Goal: Task Accomplishment & Management: Complete application form

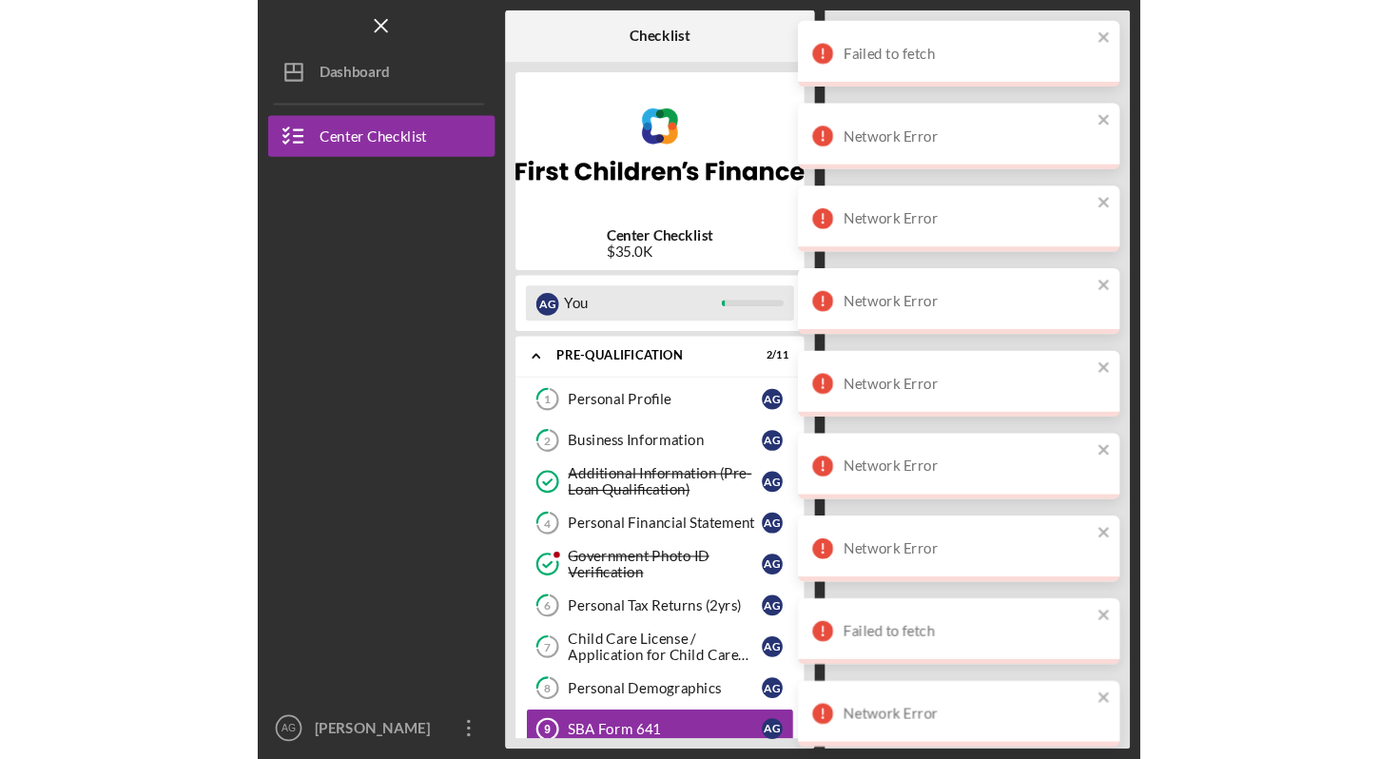
scroll to position [48, 0]
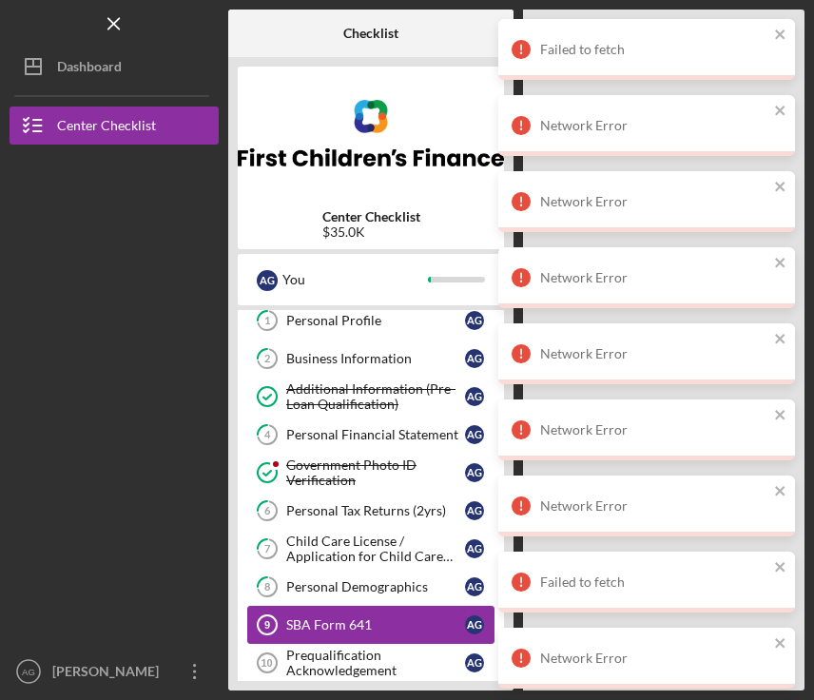
click at [433, 621] on div "SBA Form 641" at bounding box center [375, 624] width 179 height 15
click at [780, 36] on icon "close" at bounding box center [780, 34] width 13 height 15
click at [777, 33] on icon "close" at bounding box center [780, 34] width 13 height 15
click at [777, 34] on icon "close" at bounding box center [780, 34] width 13 height 15
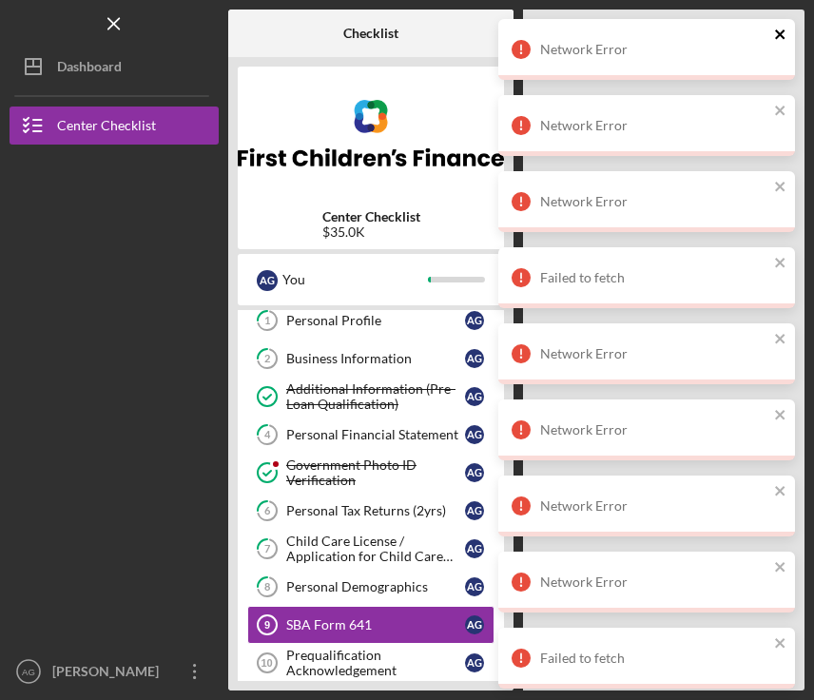
click at [777, 34] on icon "close" at bounding box center [780, 34] width 13 height 15
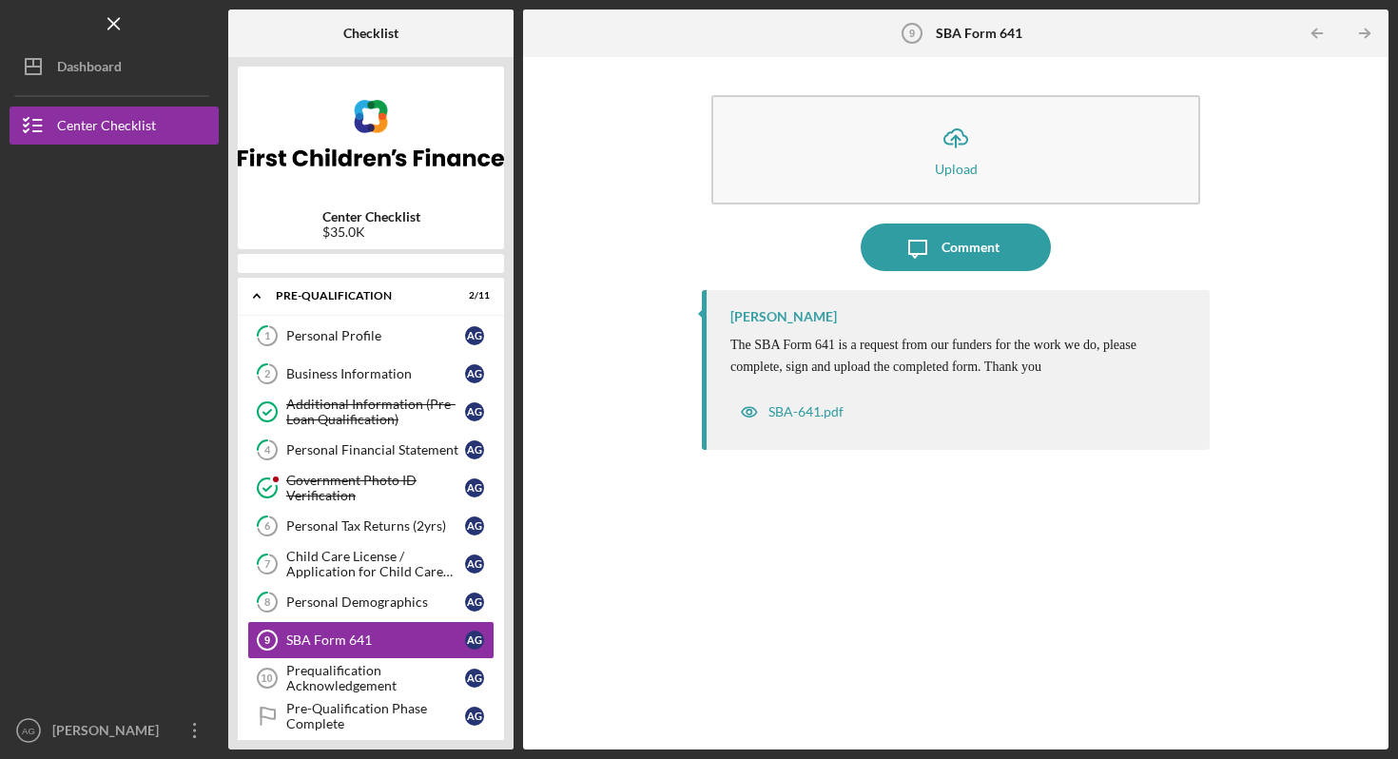
scroll to position [131, 0]
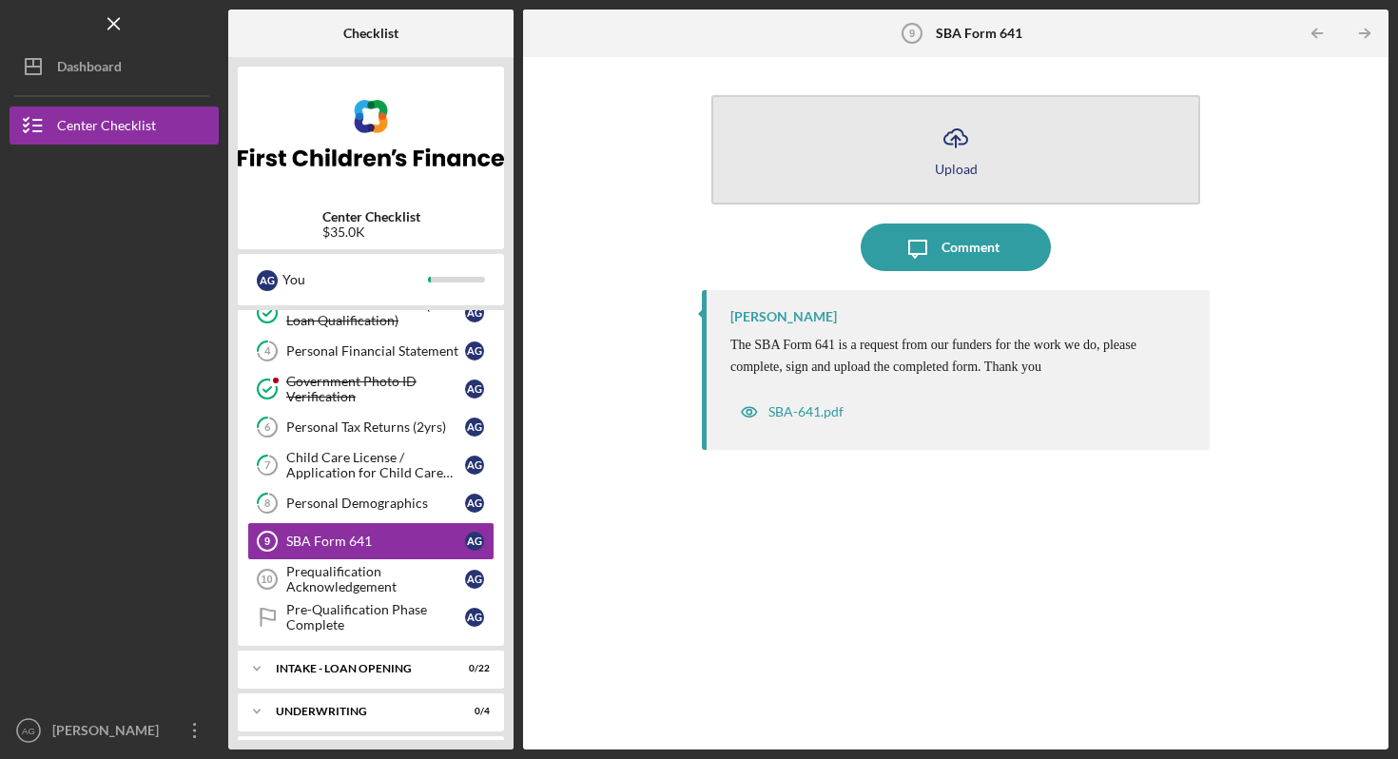
click at [974, 180] on button "Icon/Upload Upload" at bounding box center [956, 149] width 489 height 109
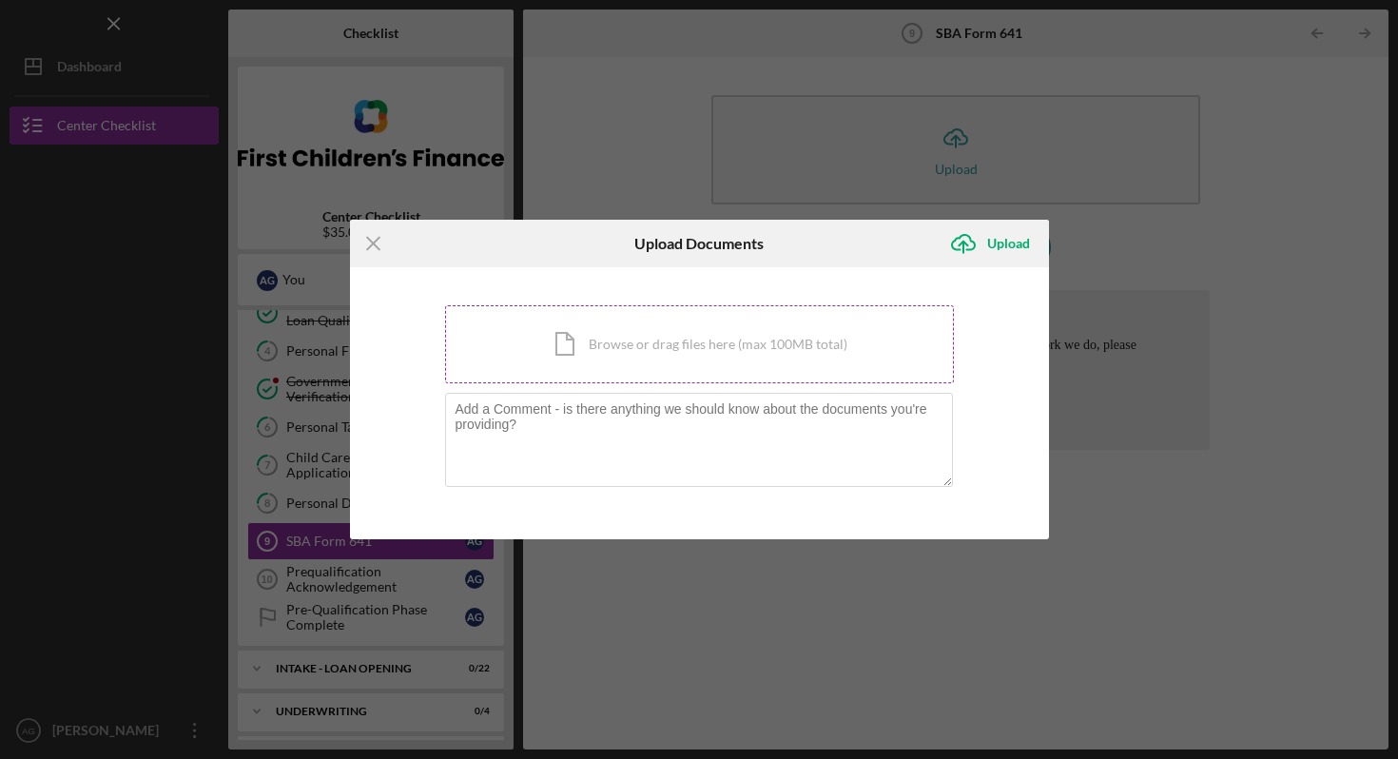
click at [743, 347] on div "Icon/Document Browse or drag files here (max 100MB total) Tap to choose files o…" at bounding box center [699, 344] width 509 height 78
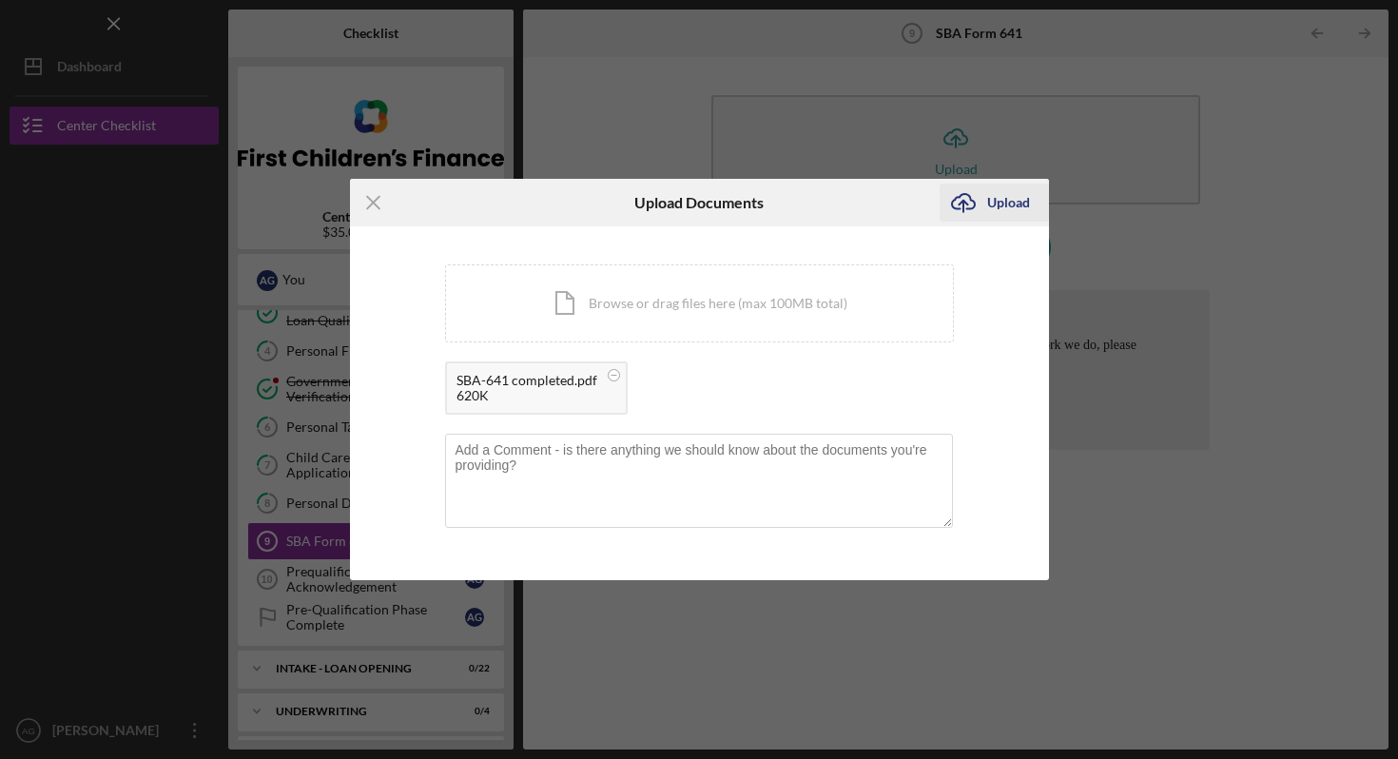
click at [989, 219] on div "Upload" at bounding box center [1008, 203] width 43 height 38
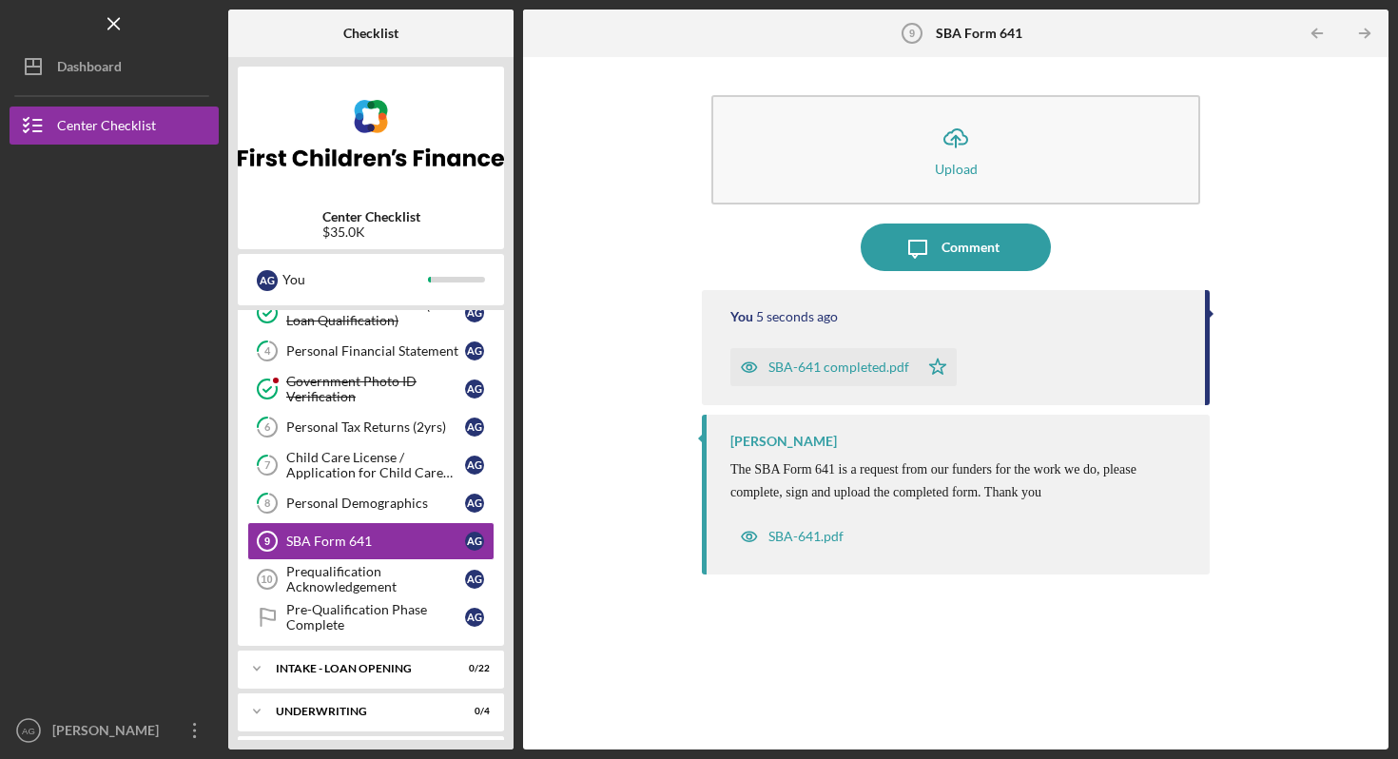
click at [896, 537] on div "SBA-641.pdf" at bounding box center [961, 532] width 460 height 48
click at [426, 499] on div "Personal Demographics" at bounding box center [375, 503] width 179 height 15
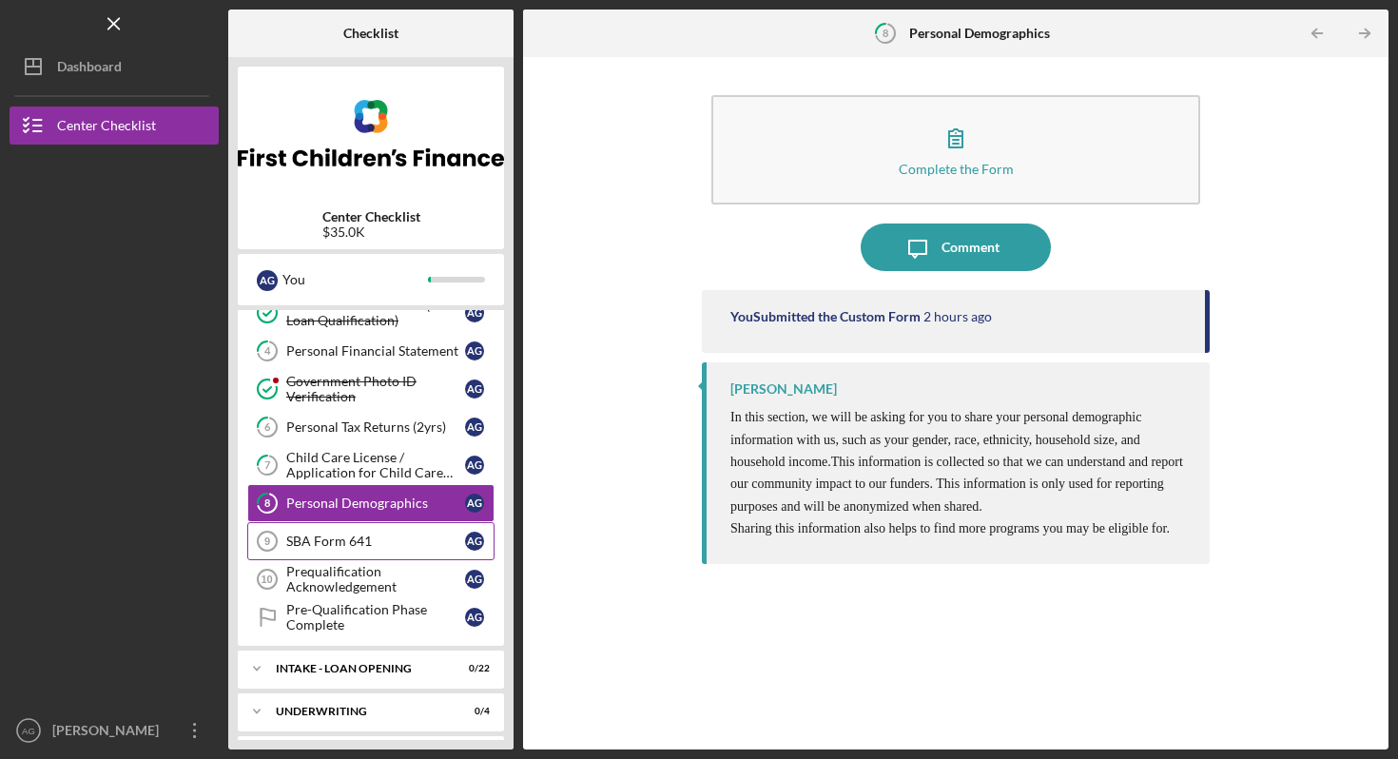
click at [399, 546] on div "SBA Form 641" at bounding box center [375, 541] width 179 height 15
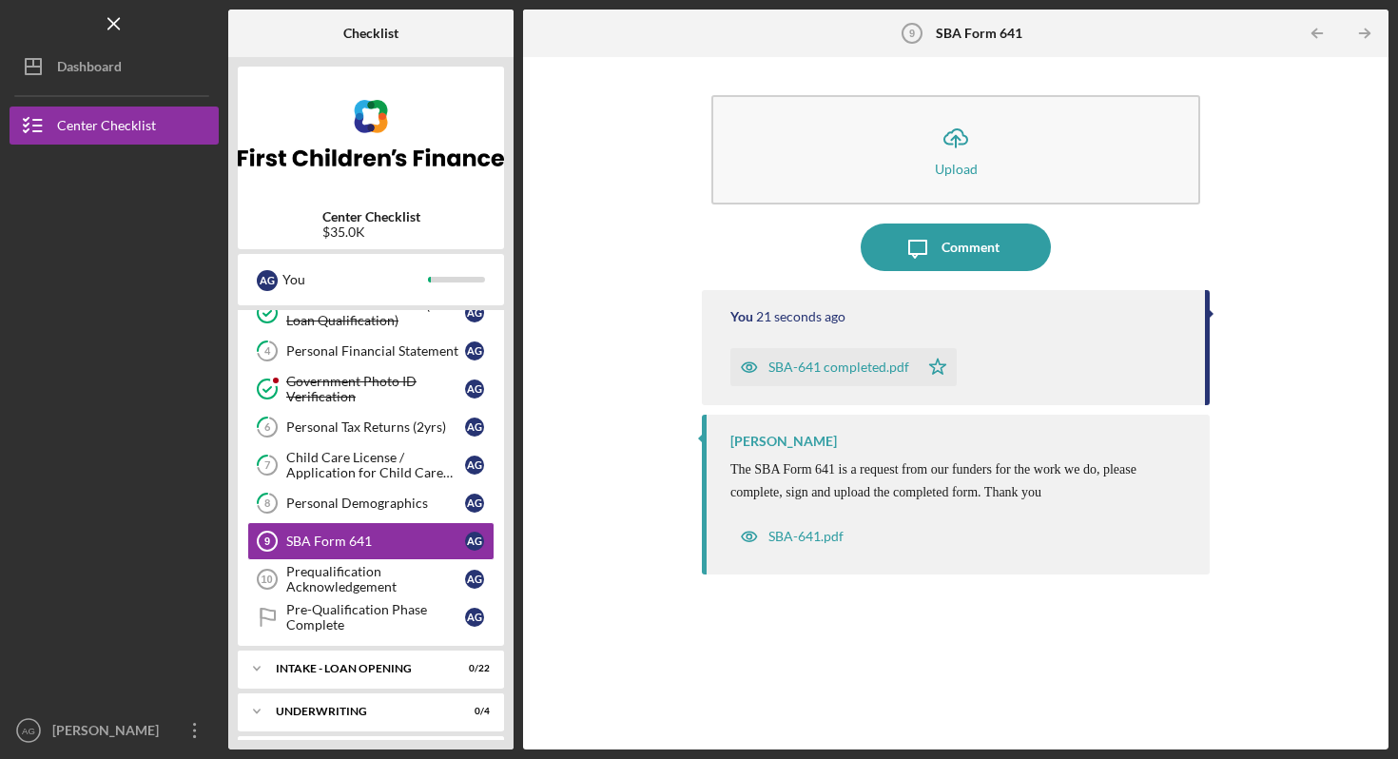
click at [938, 365] on icon "Icon/Star" at bounding box center [938, 367] width 38 height 38
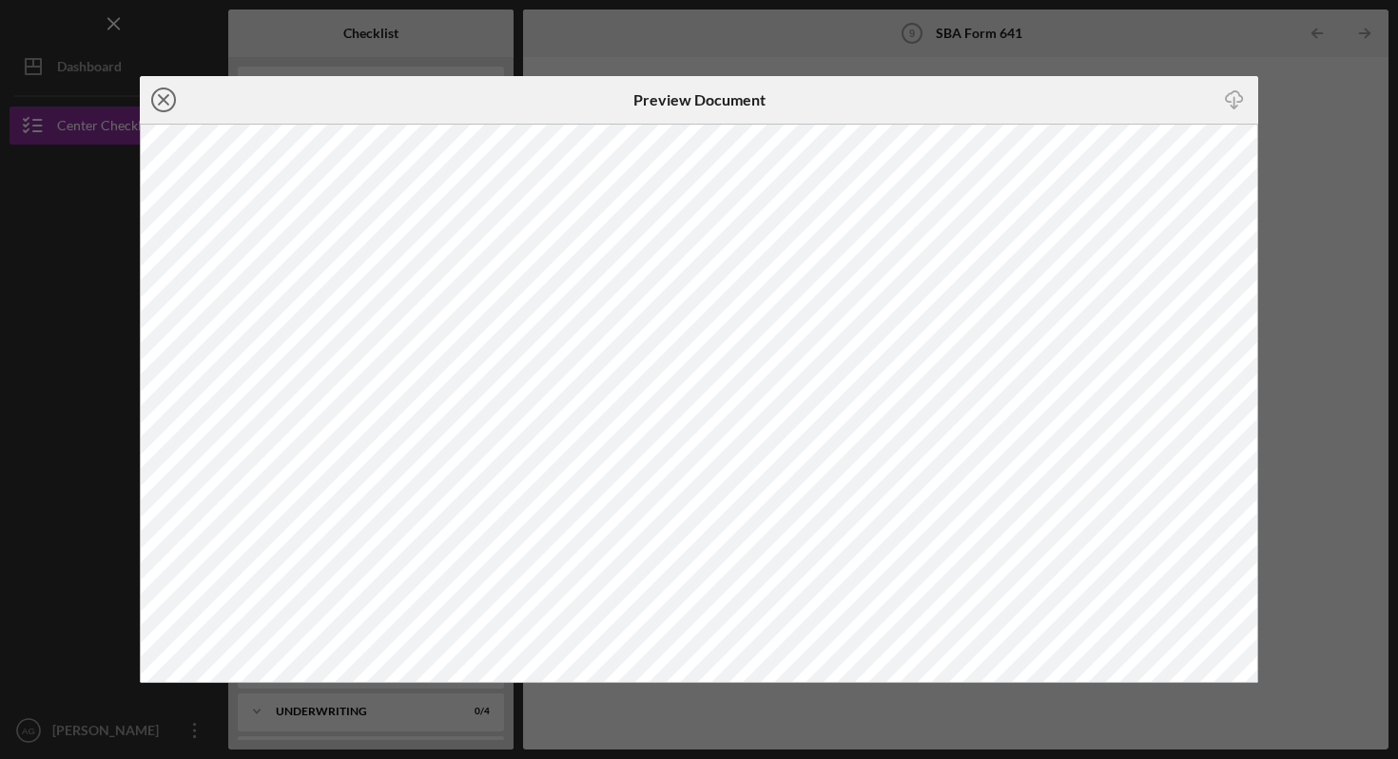
click at [168, 104] on line at bounding box center [164, 100] width 10 height 10
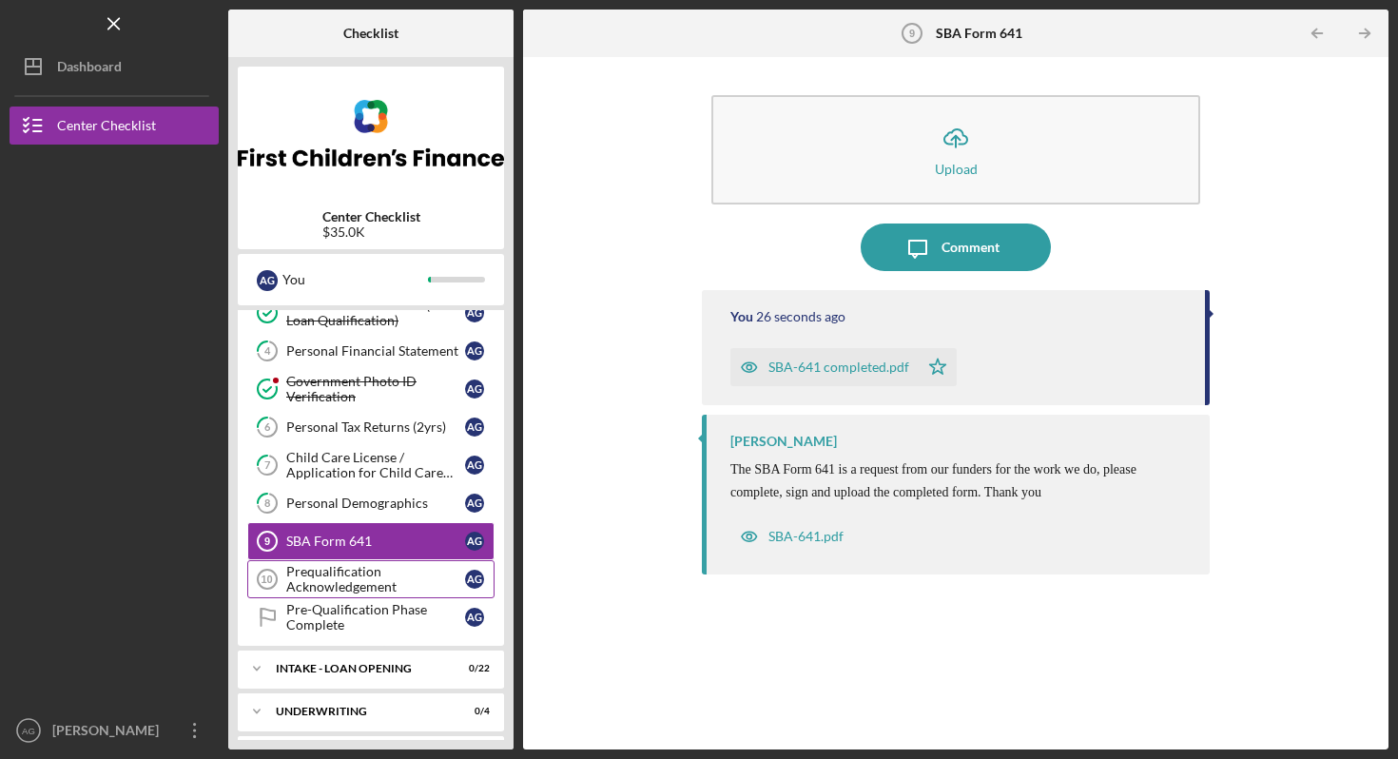
click at [398, 589] on div "Prequalification Acknowledgement" at bounding box center [375, 579] width 179 height 30
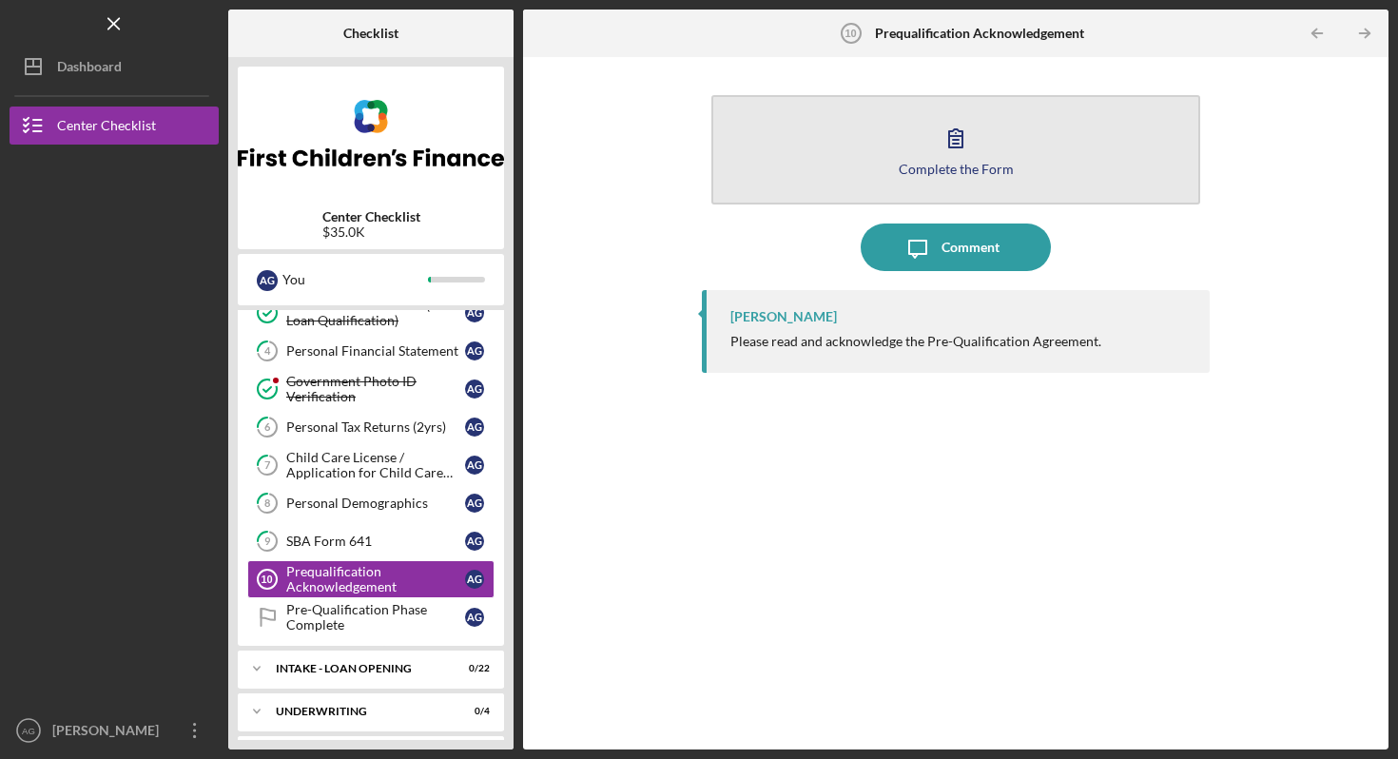
click at [1010, 156] on button "Complete the Form Form" at bounding box center [956, 149] width 489 height 109
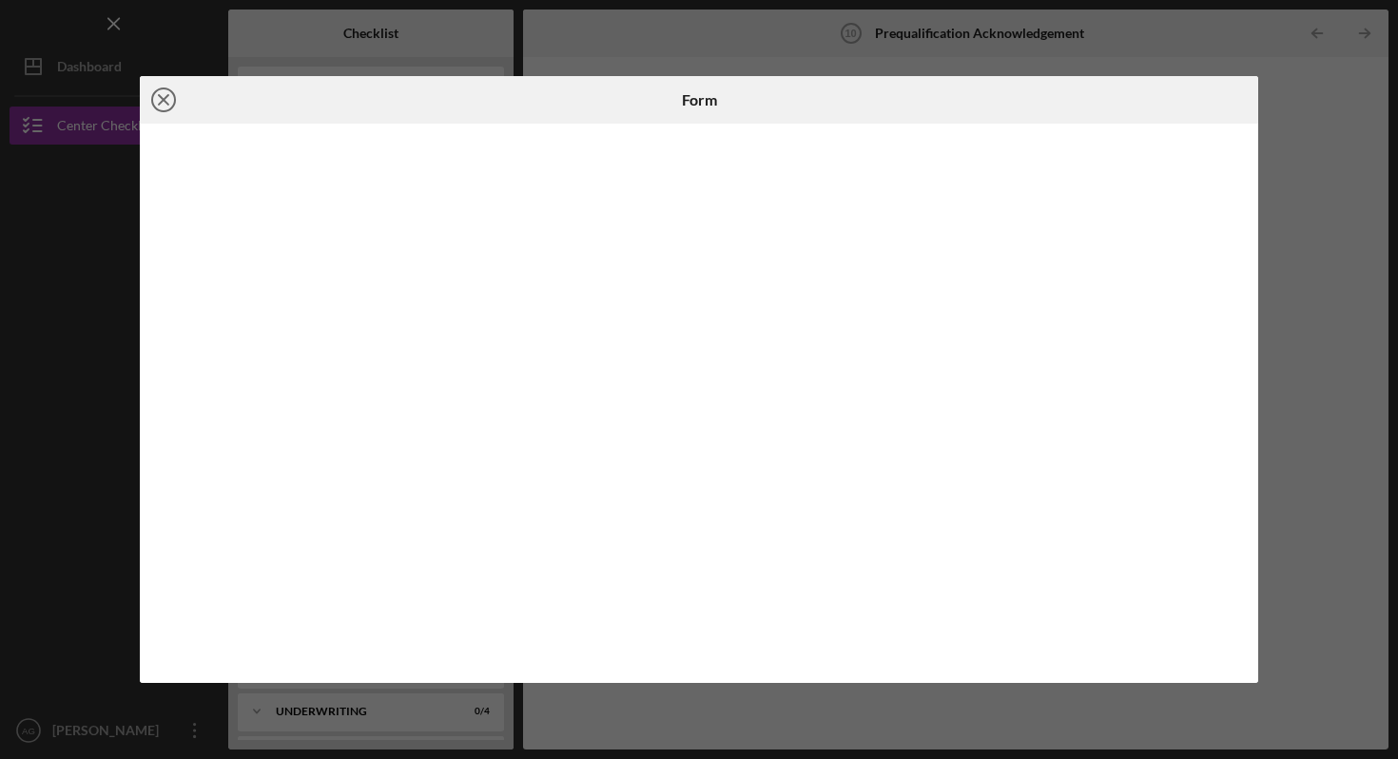
click at [166, 94] on icon "Icon/Close" at bounding box center [164, 100] width 48 height 48
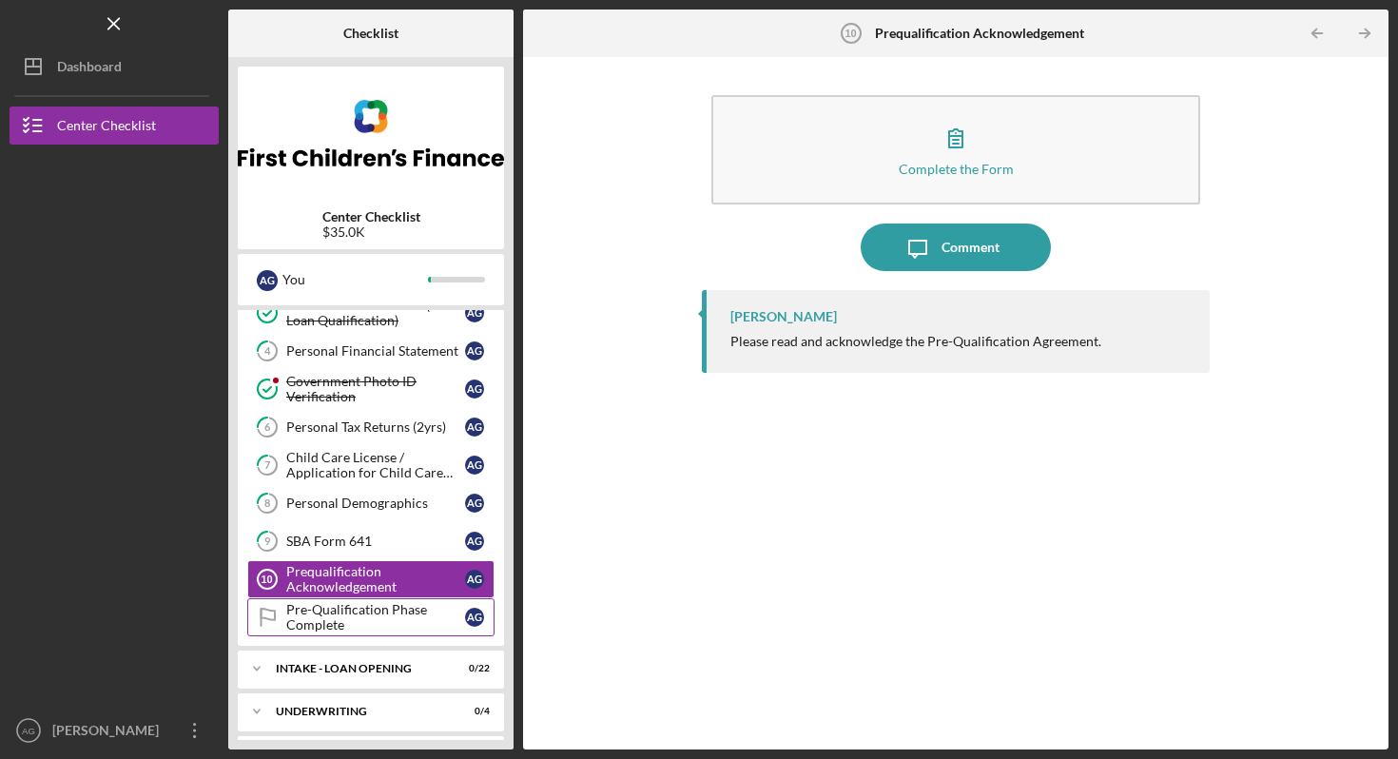
click at [372, 614] on div "Pre-Qualification Phase Complete" at bounding box center [375, 617] width 179 height 30
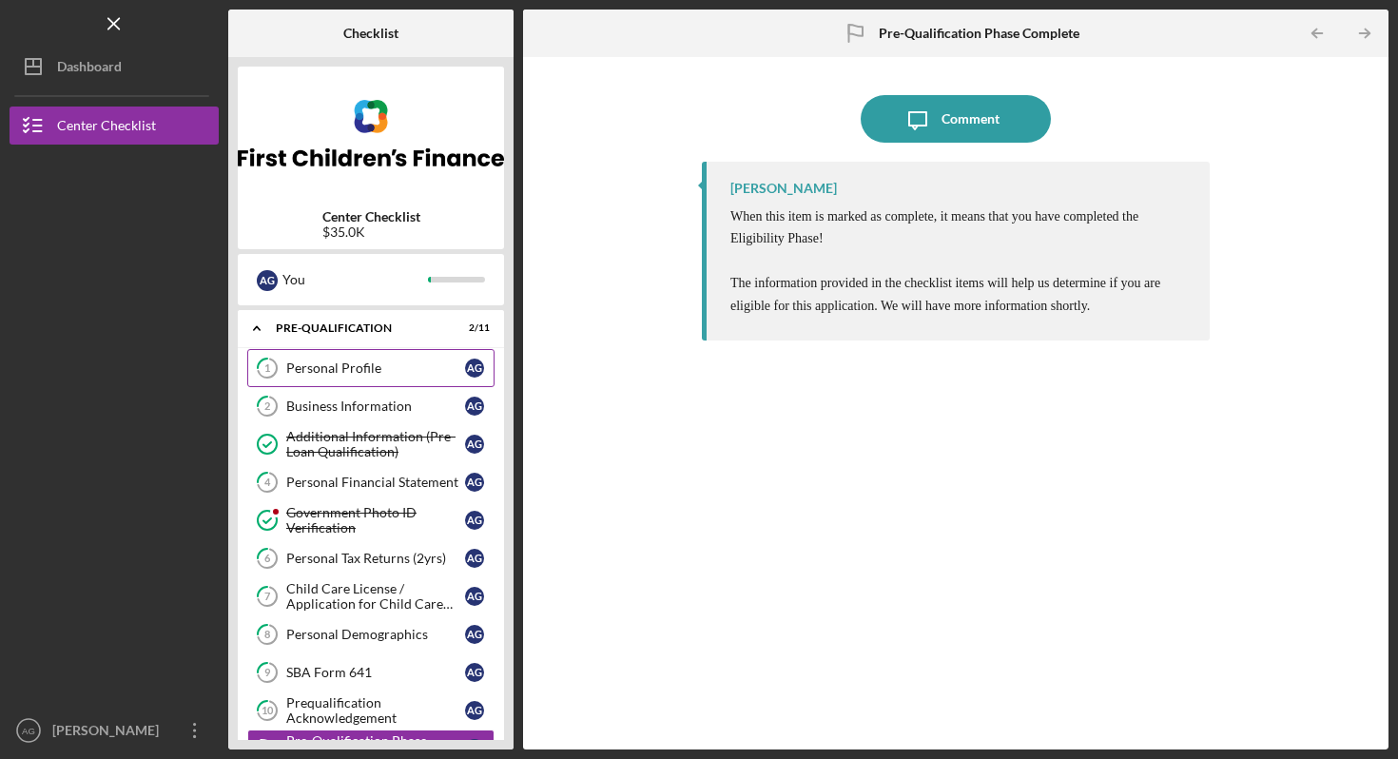
click at [397, 373] on div "Personal Profile" at bounding box center [375, 368] width 179 height 15
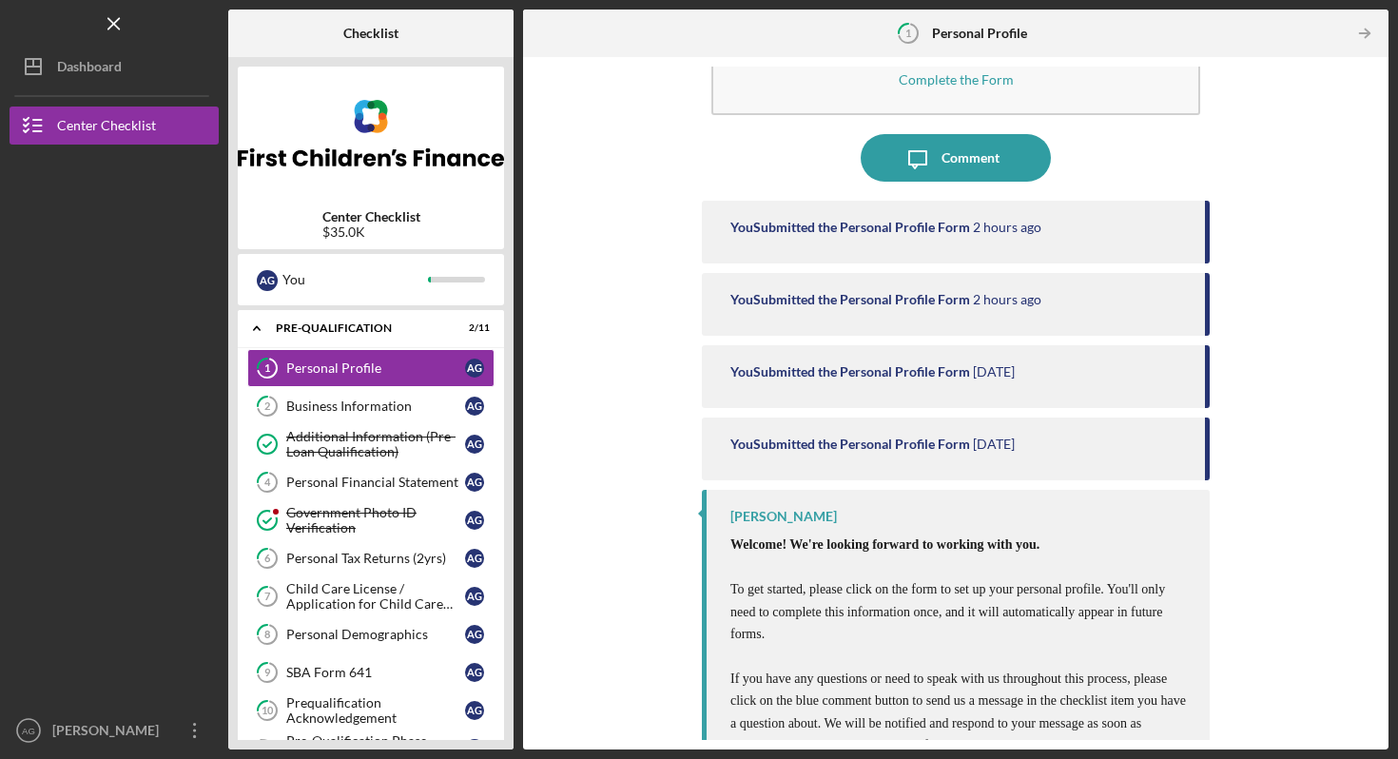
scroll to position [285, 0]
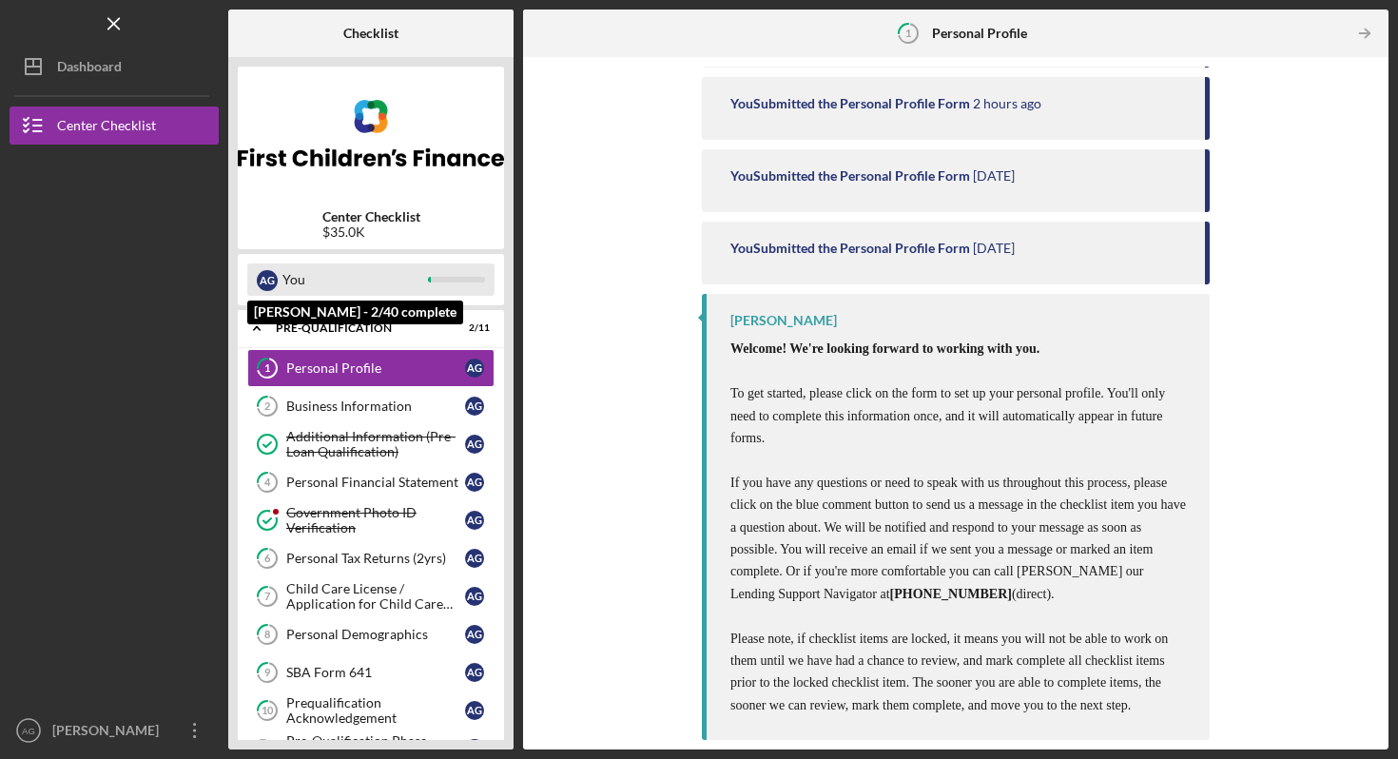
click at [437, 278] on div at bounding box center [456, 280] width 57 height 6
click at [413, 278] on div "You" at bounding box center [356, 280] width 146 height 32
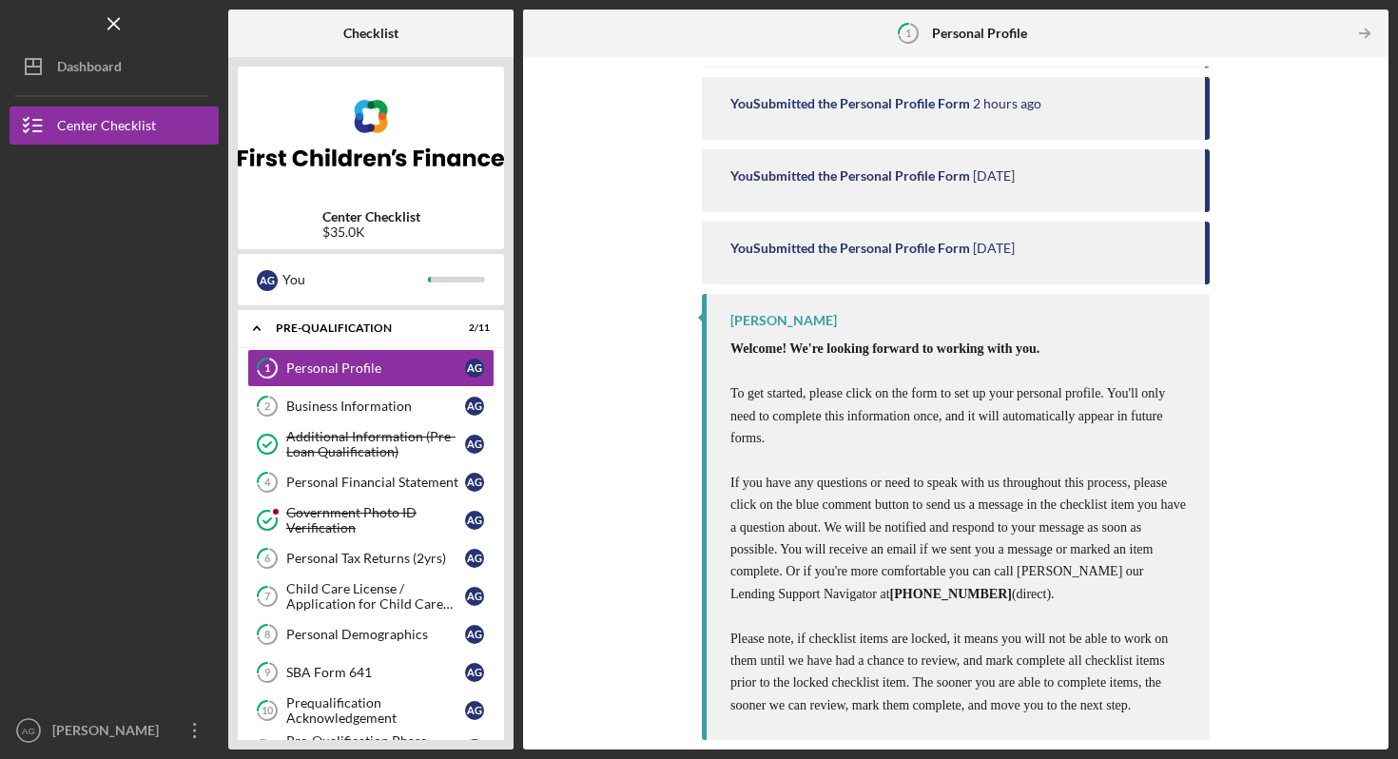
scroll to position [0, 0]
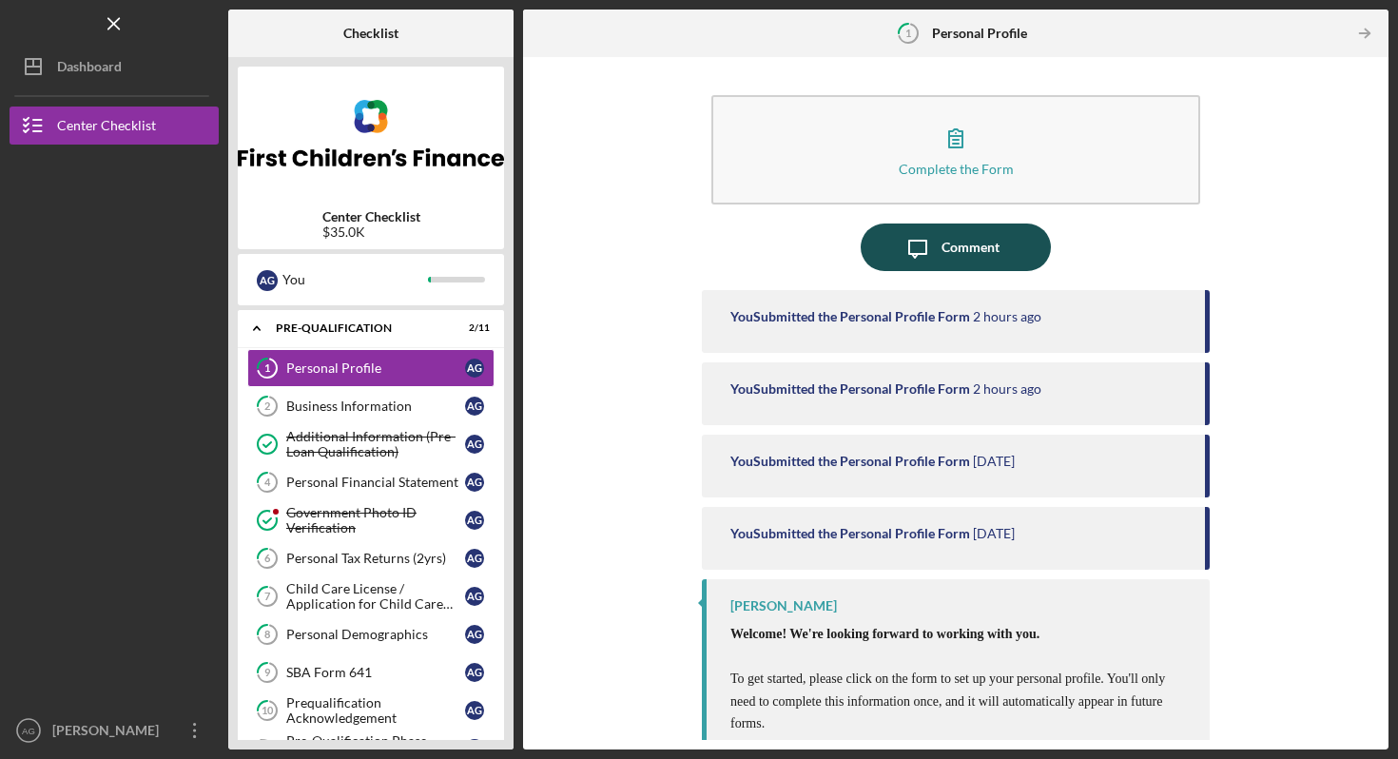
click at [1011, 253] on button "Icon/Message Comment" at bounding box center [956, 248] width 190 height 48
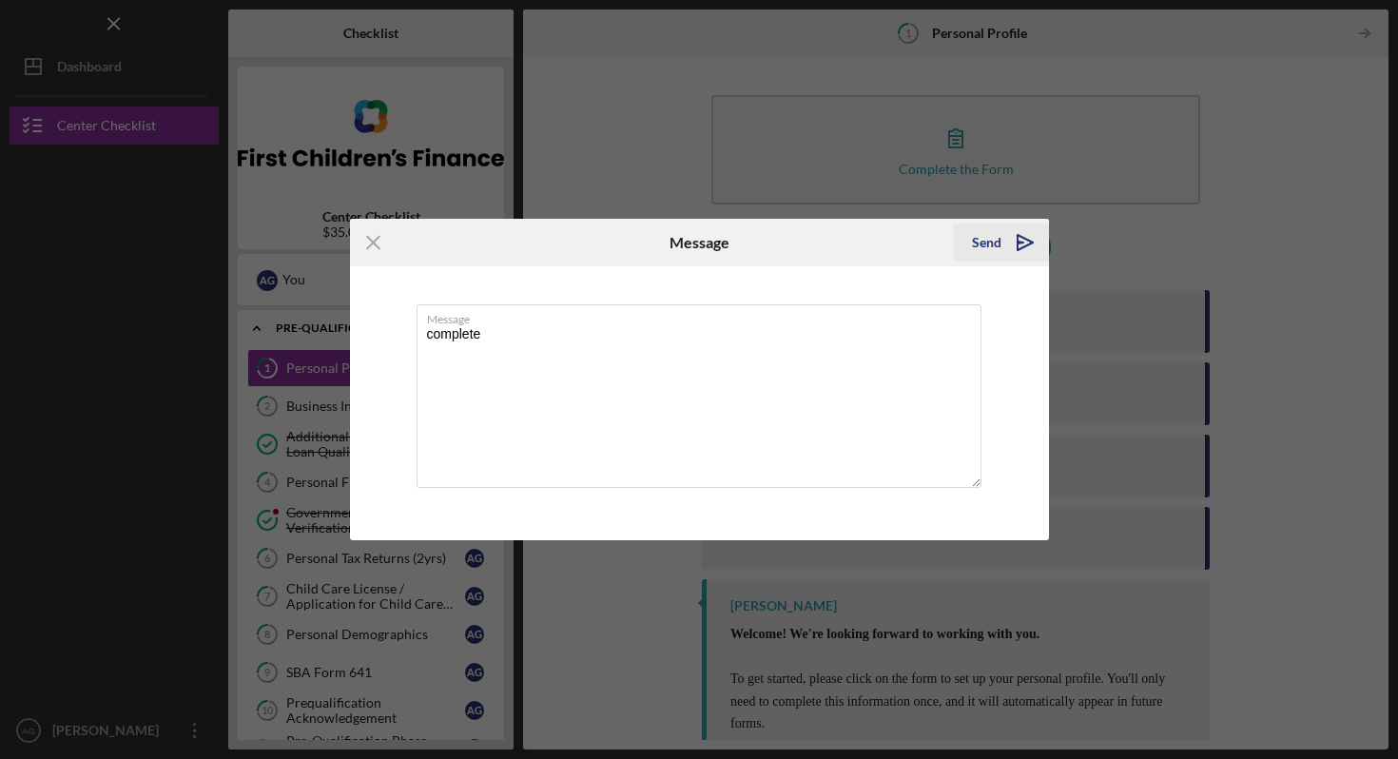
type textarea "complete"
click at [1007, 242] on icon "Icon/icon-invite-send" at bounding box center [1026, 243] width 48 height 48
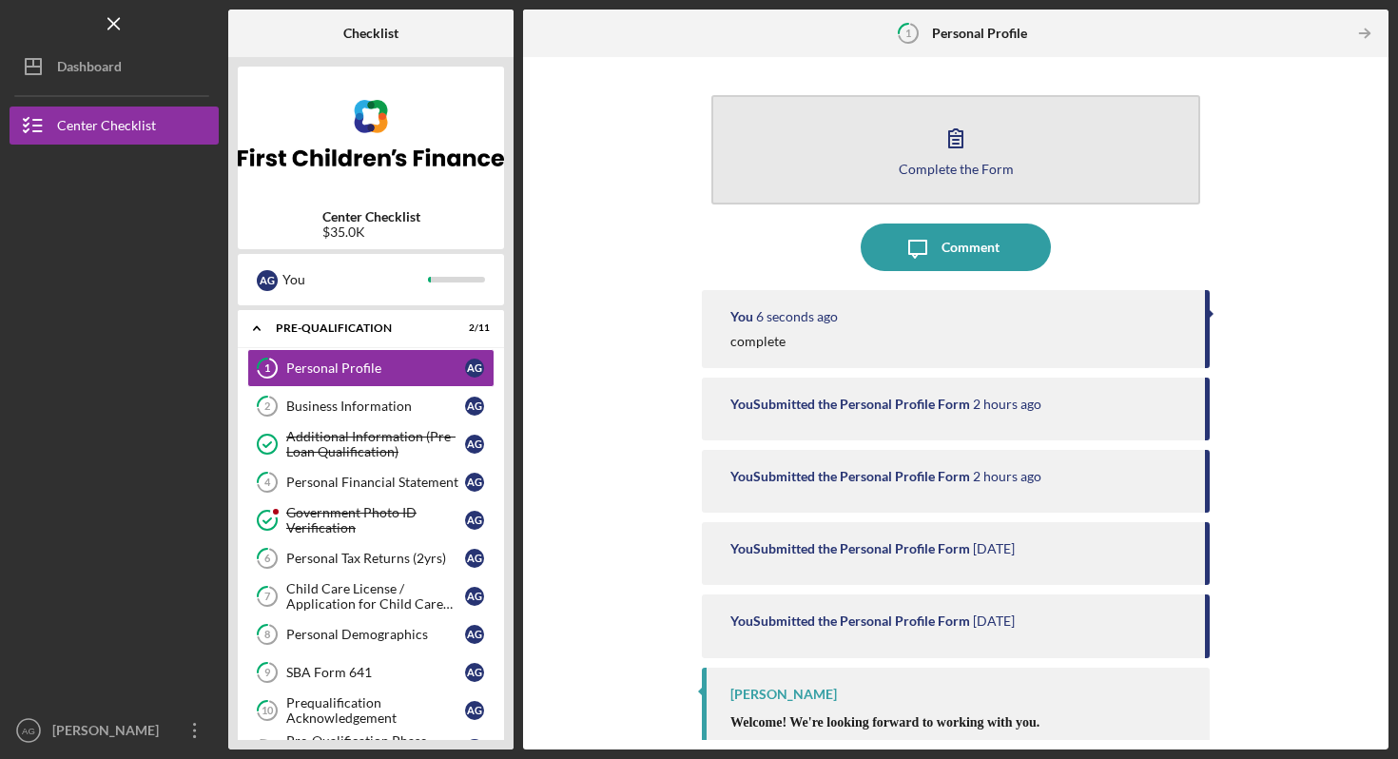
click at [911, 152] on button "Complete the Form Form" at bounding box center [956, 149] width 489 height 109
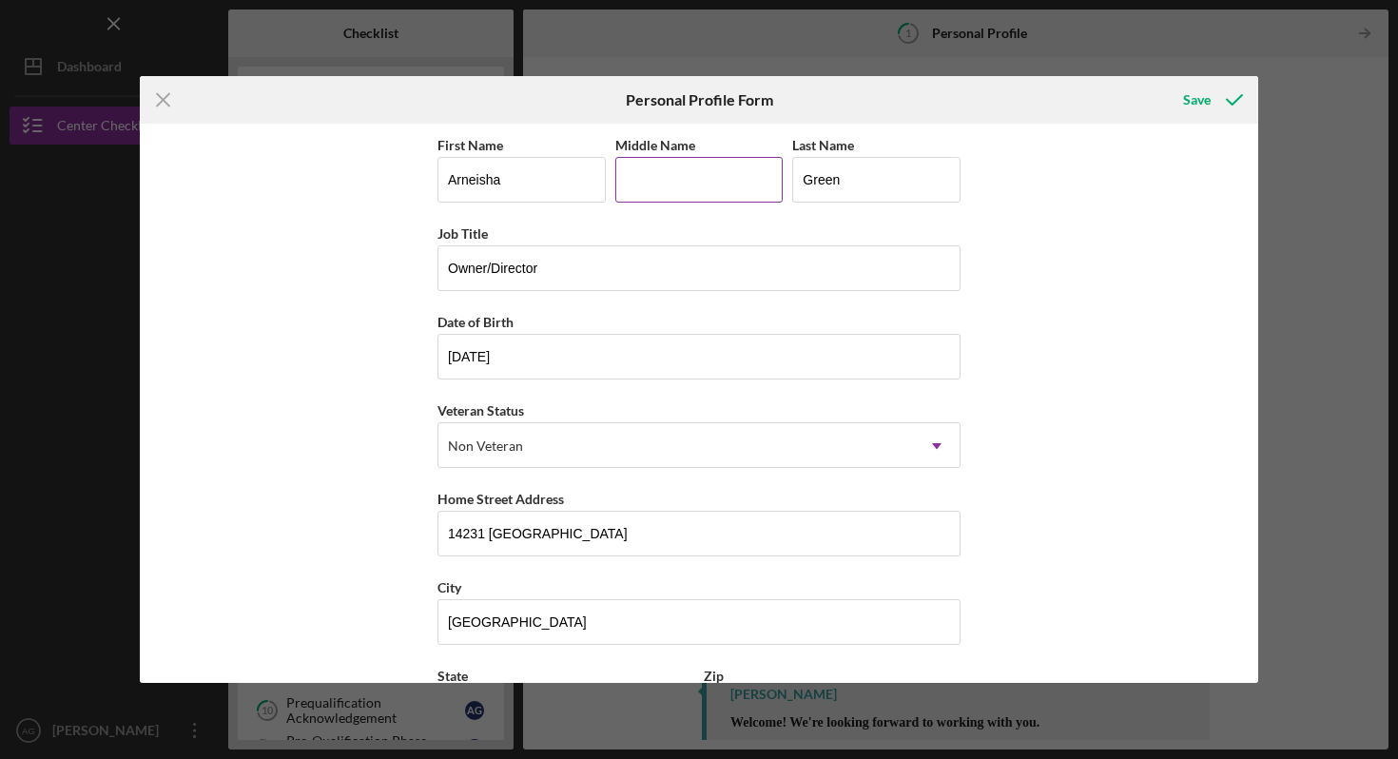
click at [695, 186] on input "Middle Name" at bounding box center [700, 180] width 168 height 46
type input "Tranae"
click at [1095, 245] on div "First Name Arneisha Middle Name Tranae Last Name Green Job Title Owner/Director…" at bounding box center [699, 403] width 1119 height 559
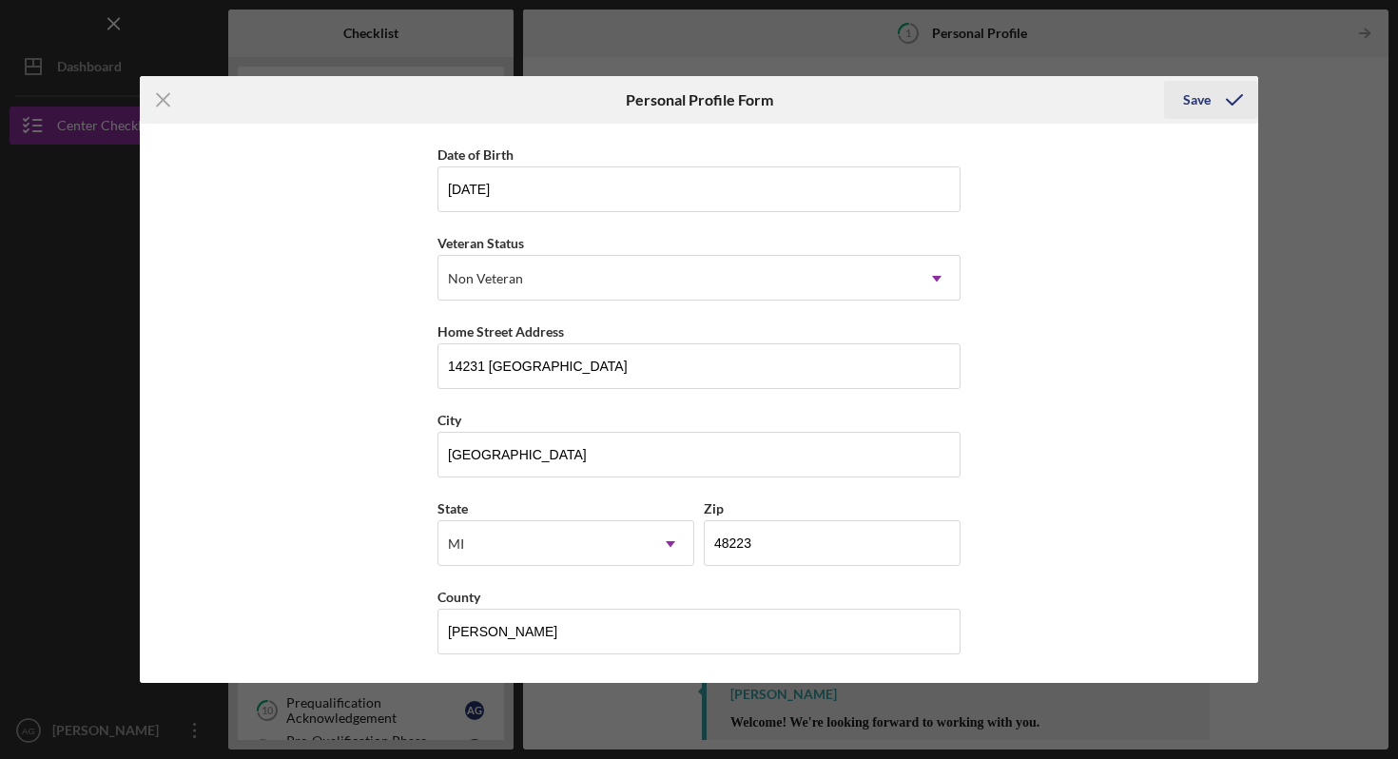
click at [1212, 108] on icon "submit" at bounding box center [1235, 100] width 48 height 48
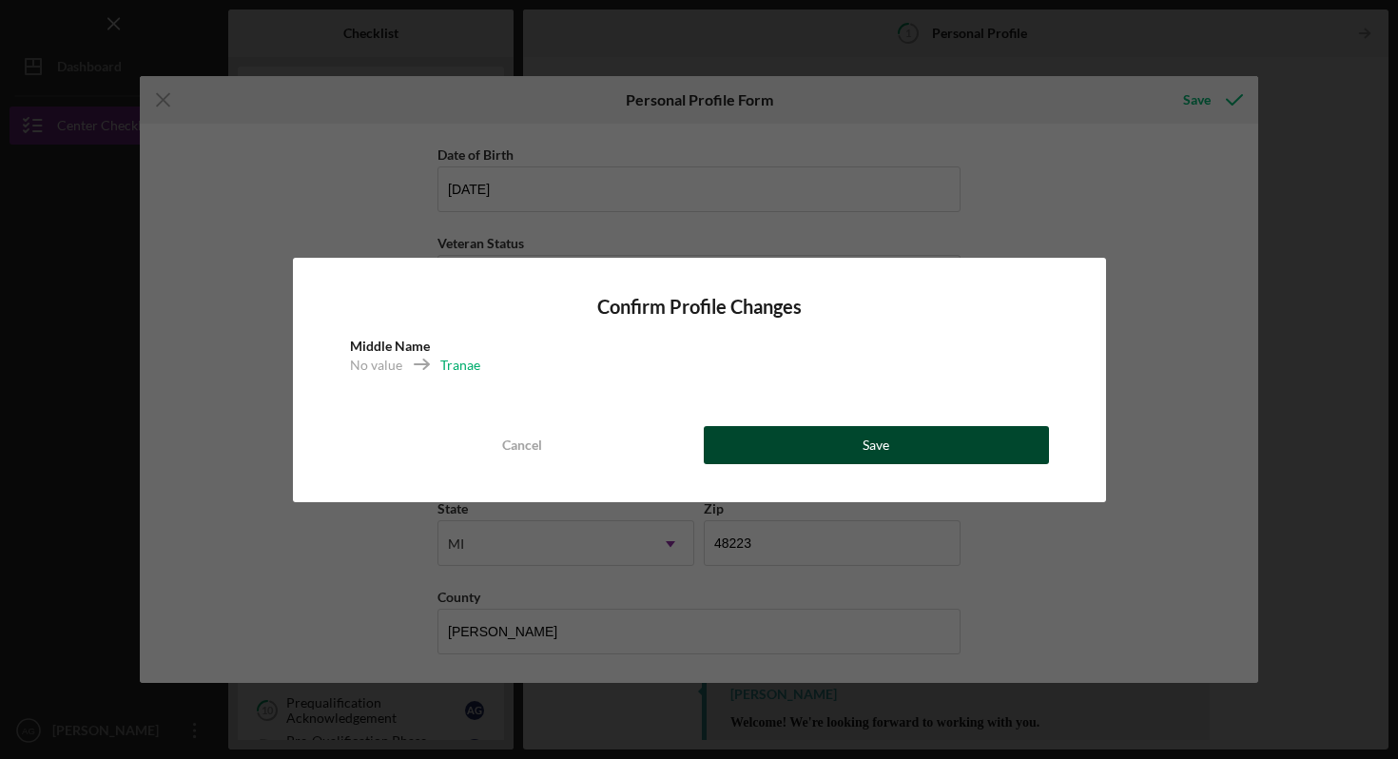
click at [847, 440] on button "Save" at bounding box center [876, 445] width 345 height 38
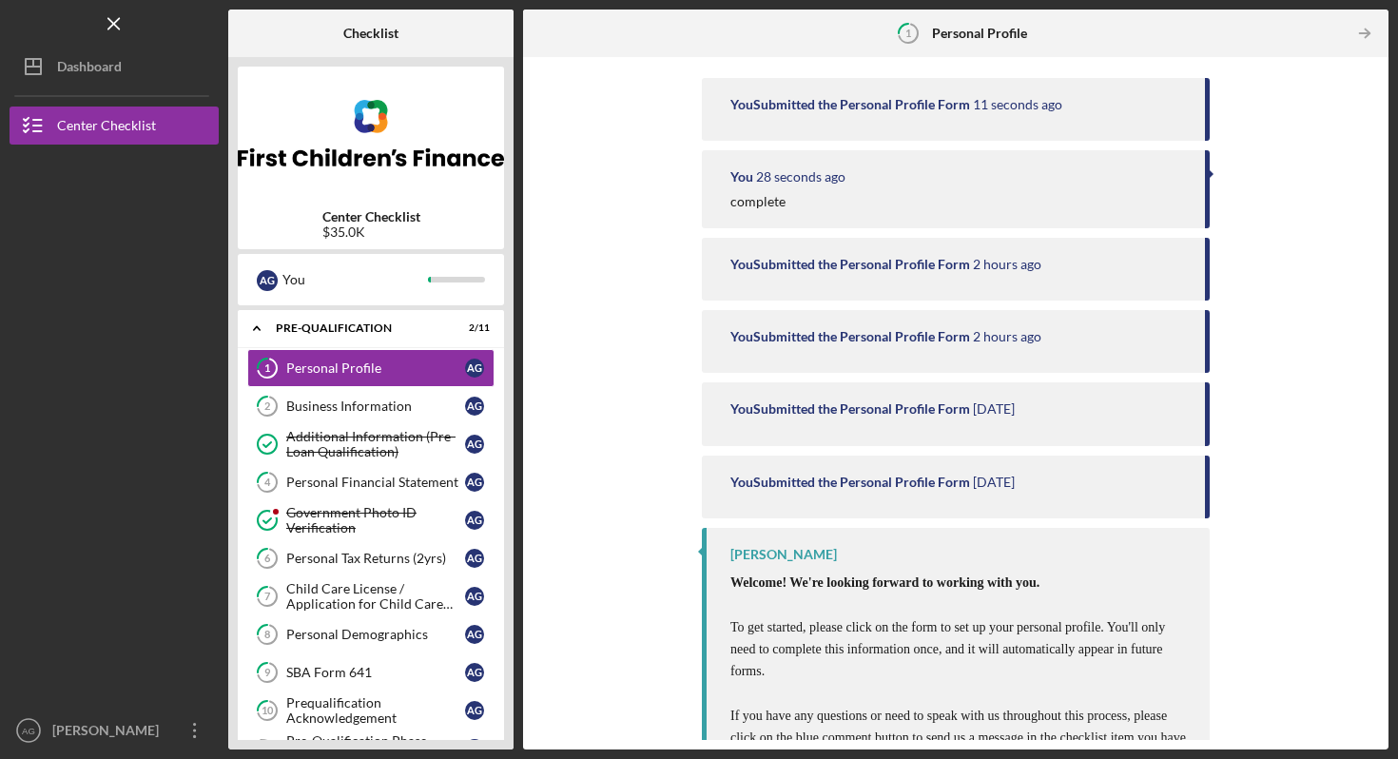
scroll to position [98, 0]
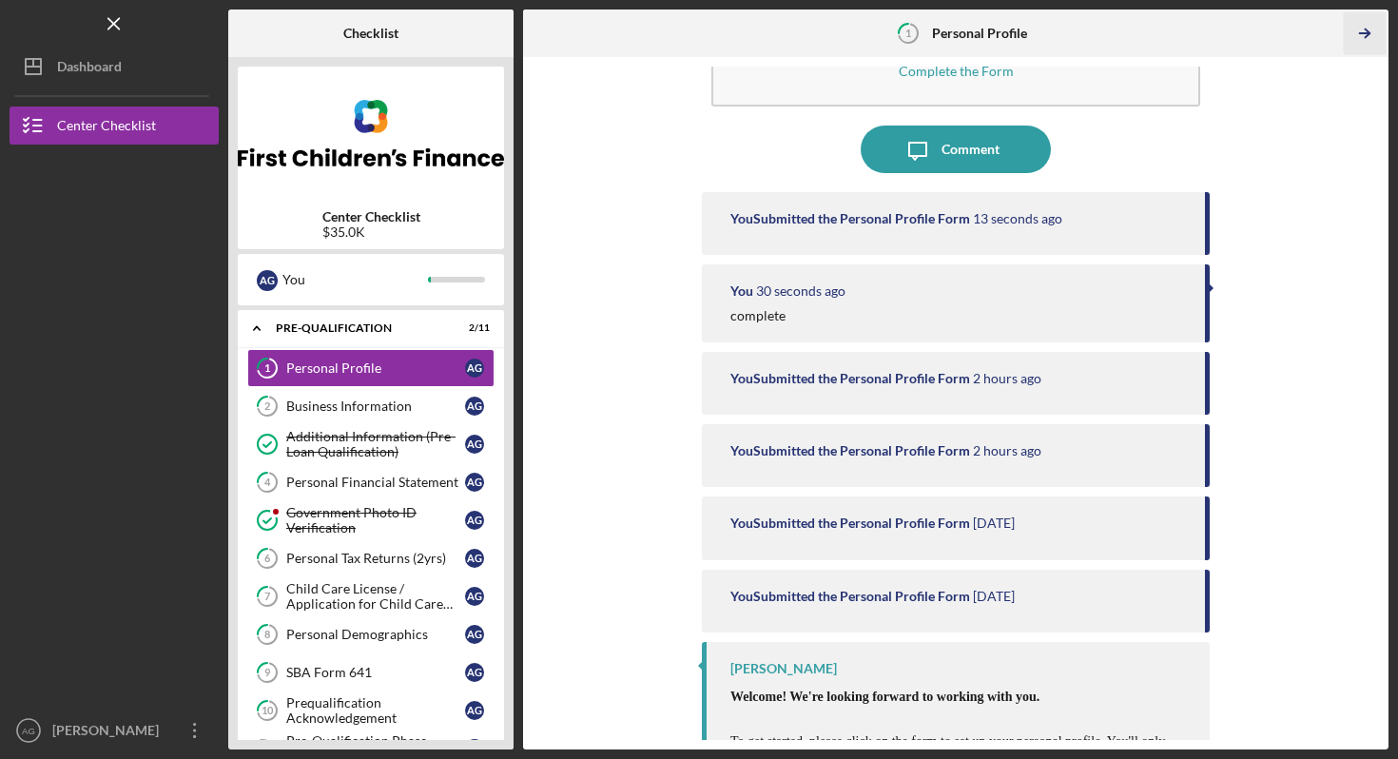
click at [1357, 32] on icon "Icon/Table Pagination Arrow" at bounding box center [1364, 33] width 43 height 43
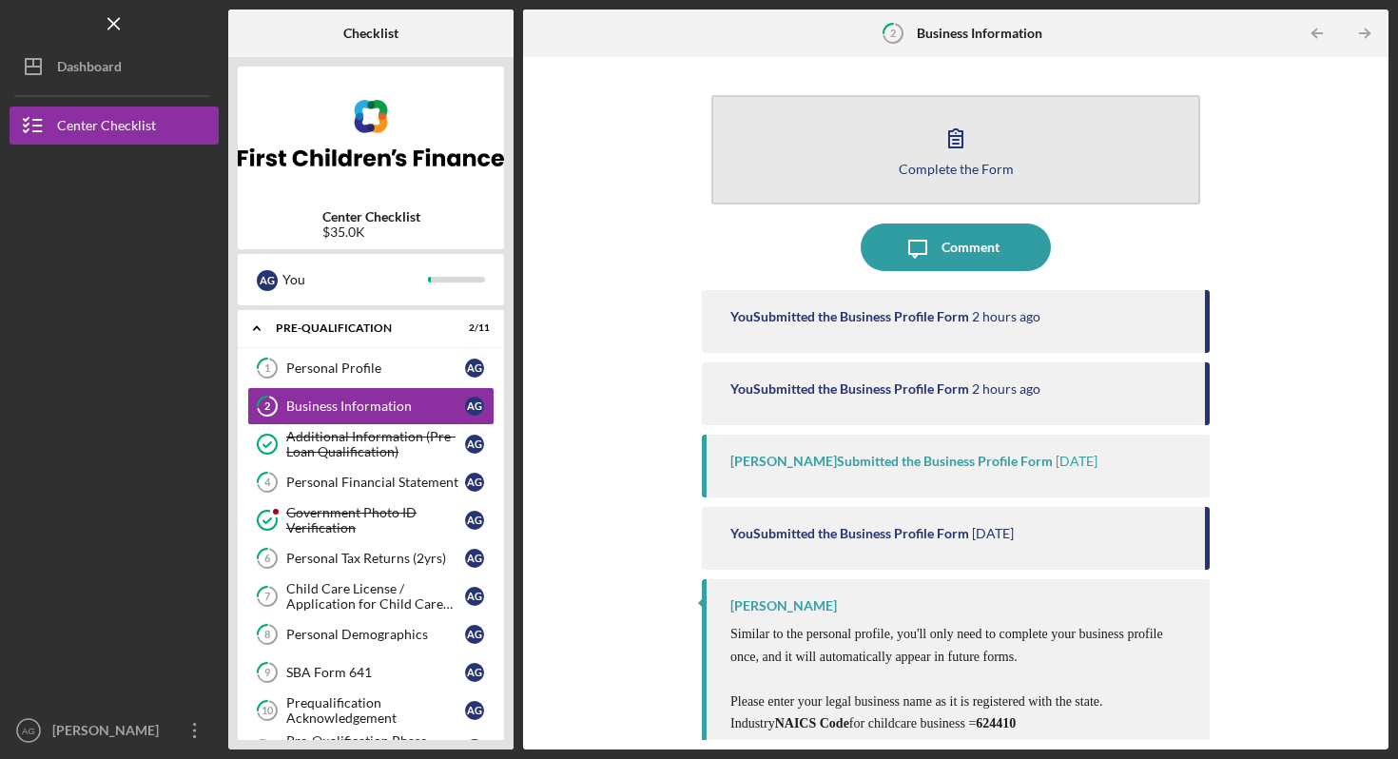
click at [1009, 146] on button "Complete the Form Form" at bounding box center [956, 149] width 489 height 109
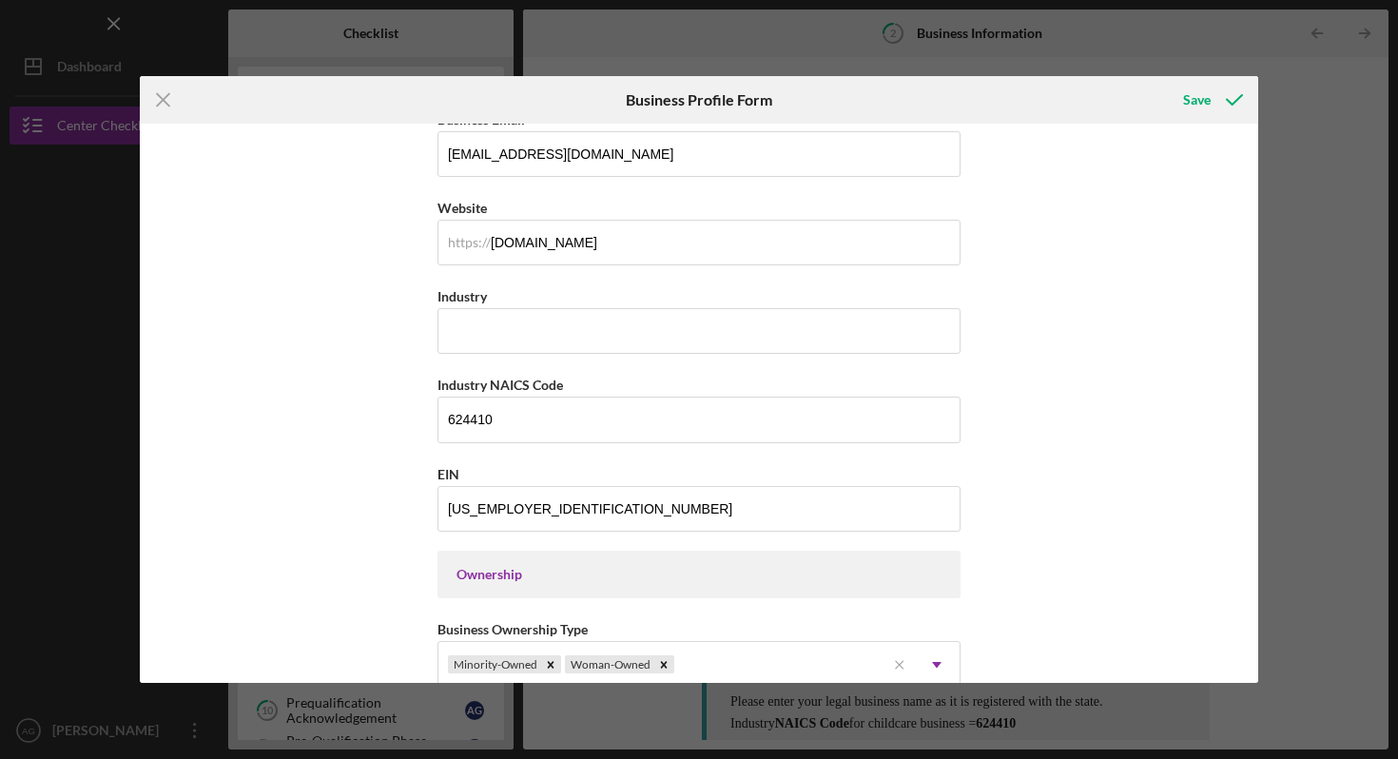
scroll to position [521, 0]
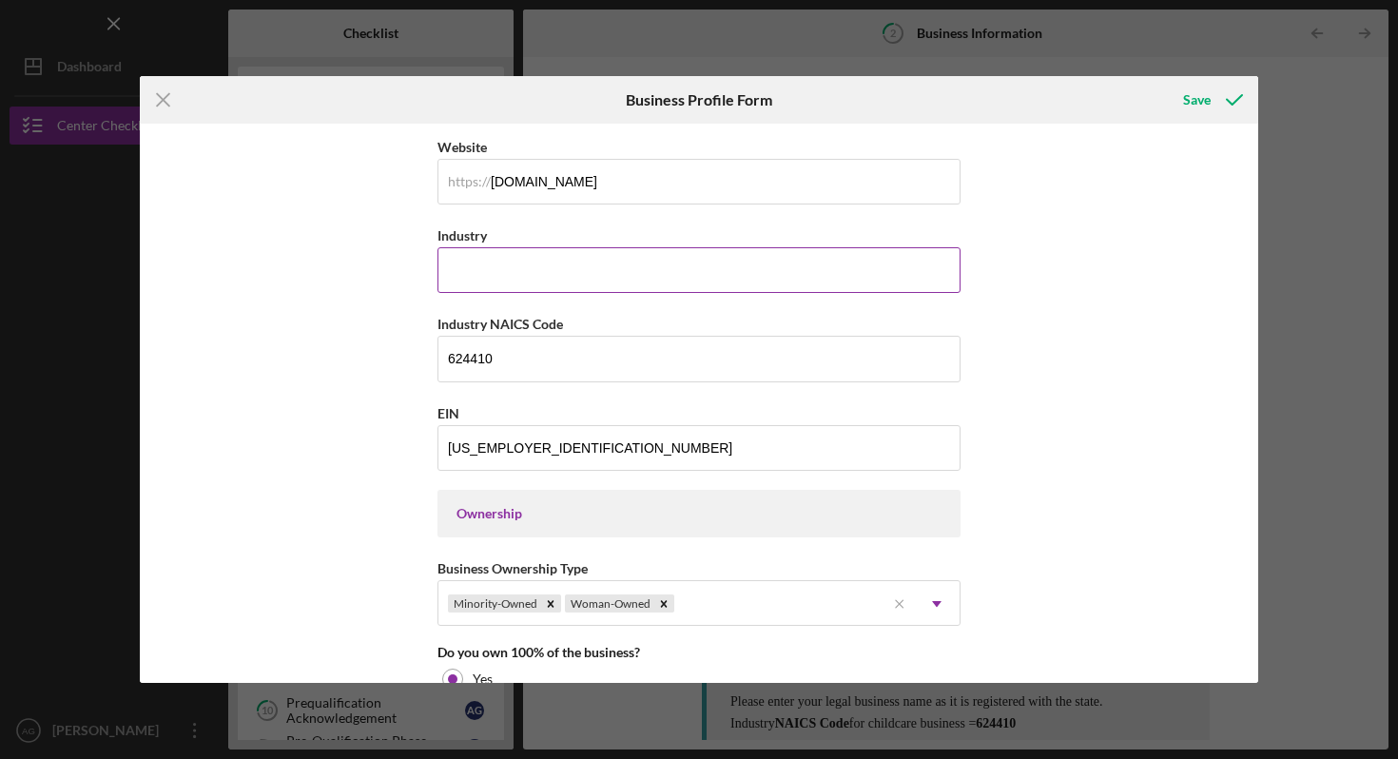
click at [651, 266] on input "Industry" at bounding box center [699, 270] width 523 height 46
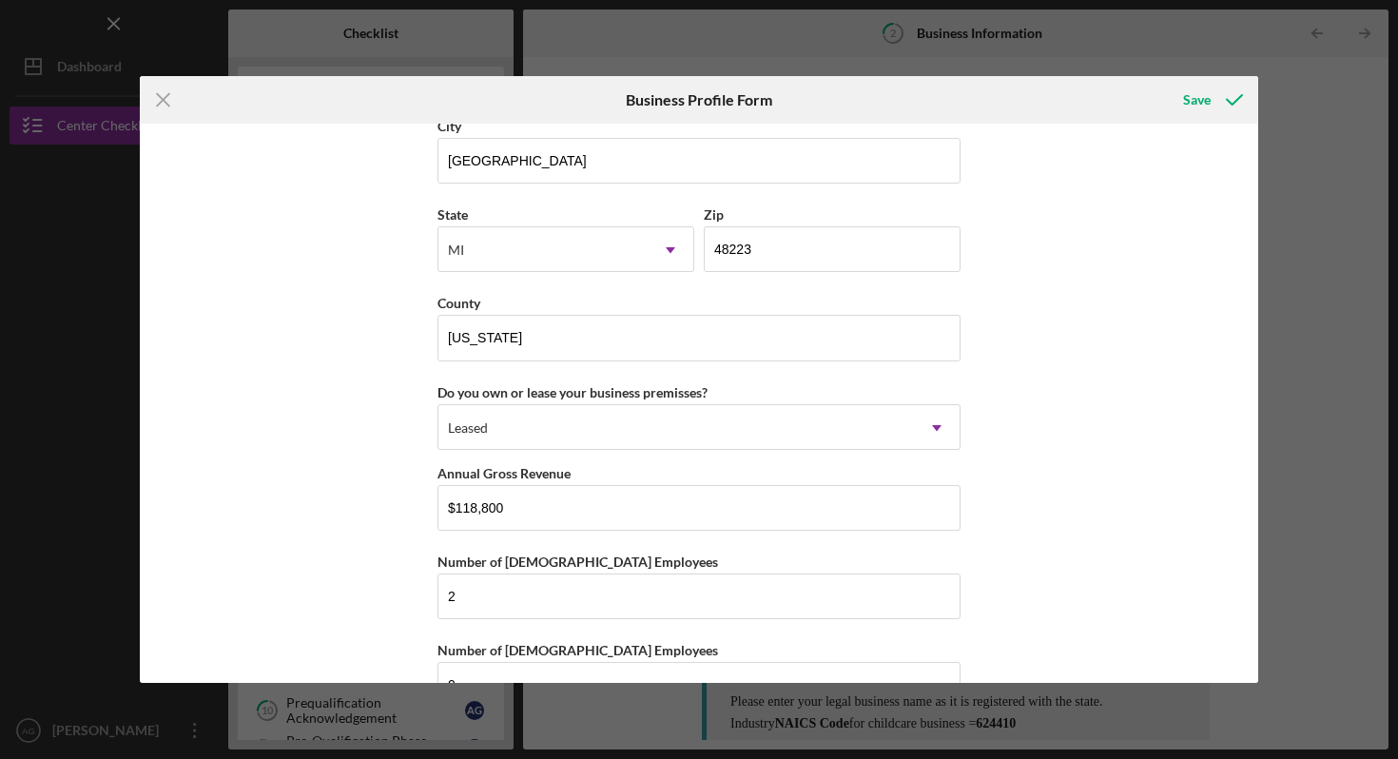
scroll to position [1739, 0]
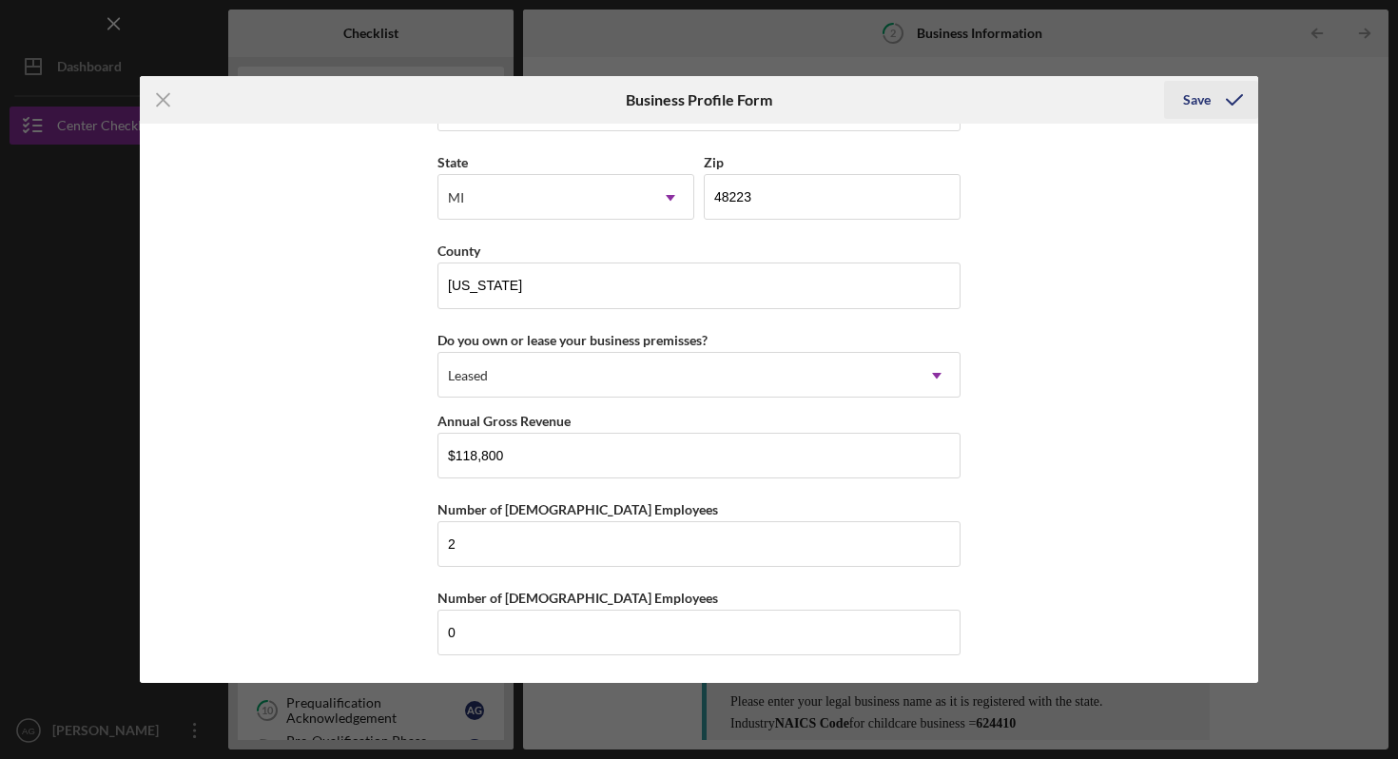
type input "Childcare"
click at [1220, 110] on icon "submit" at bounding box center [1235, 100] width 48 height 48
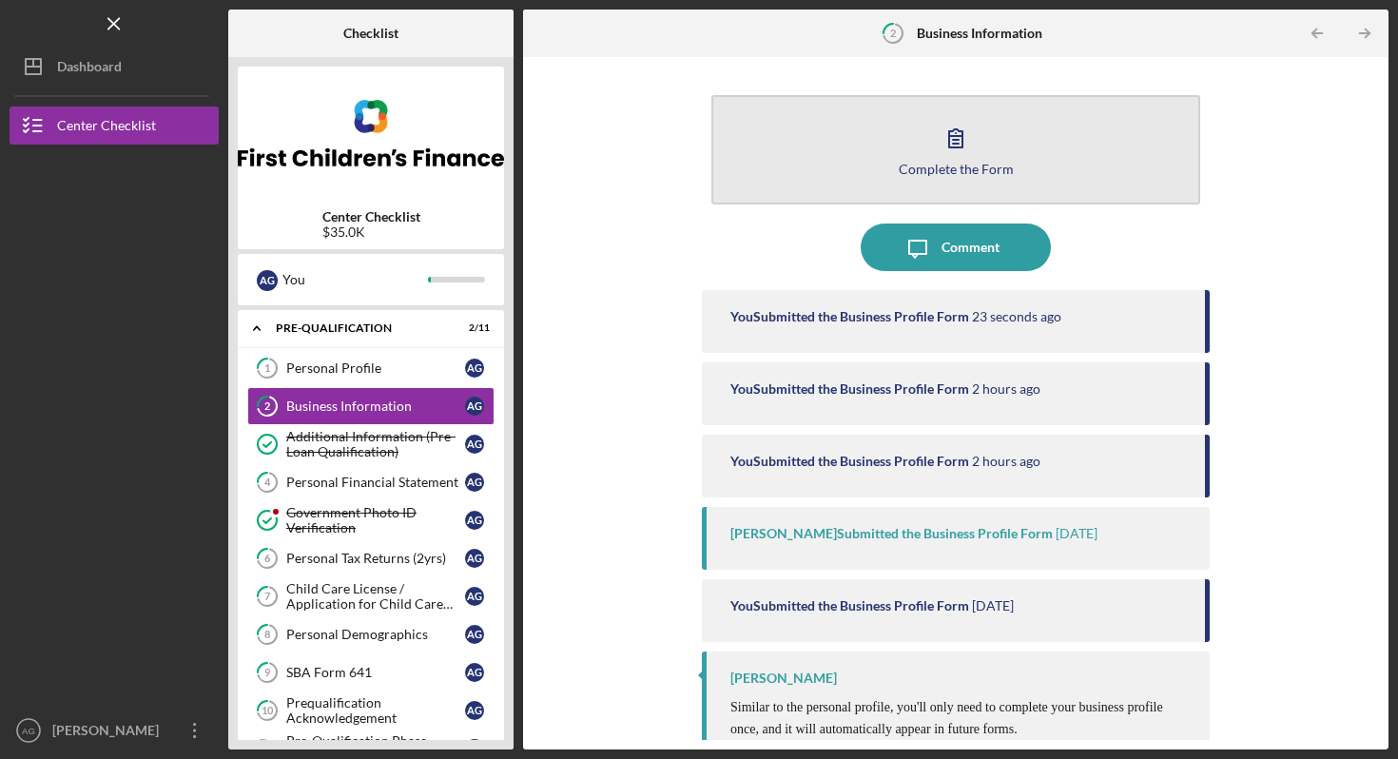
click at [992, 159] on button "Complete the Form Form" at bounding box center [956, 149] width 489 height 109
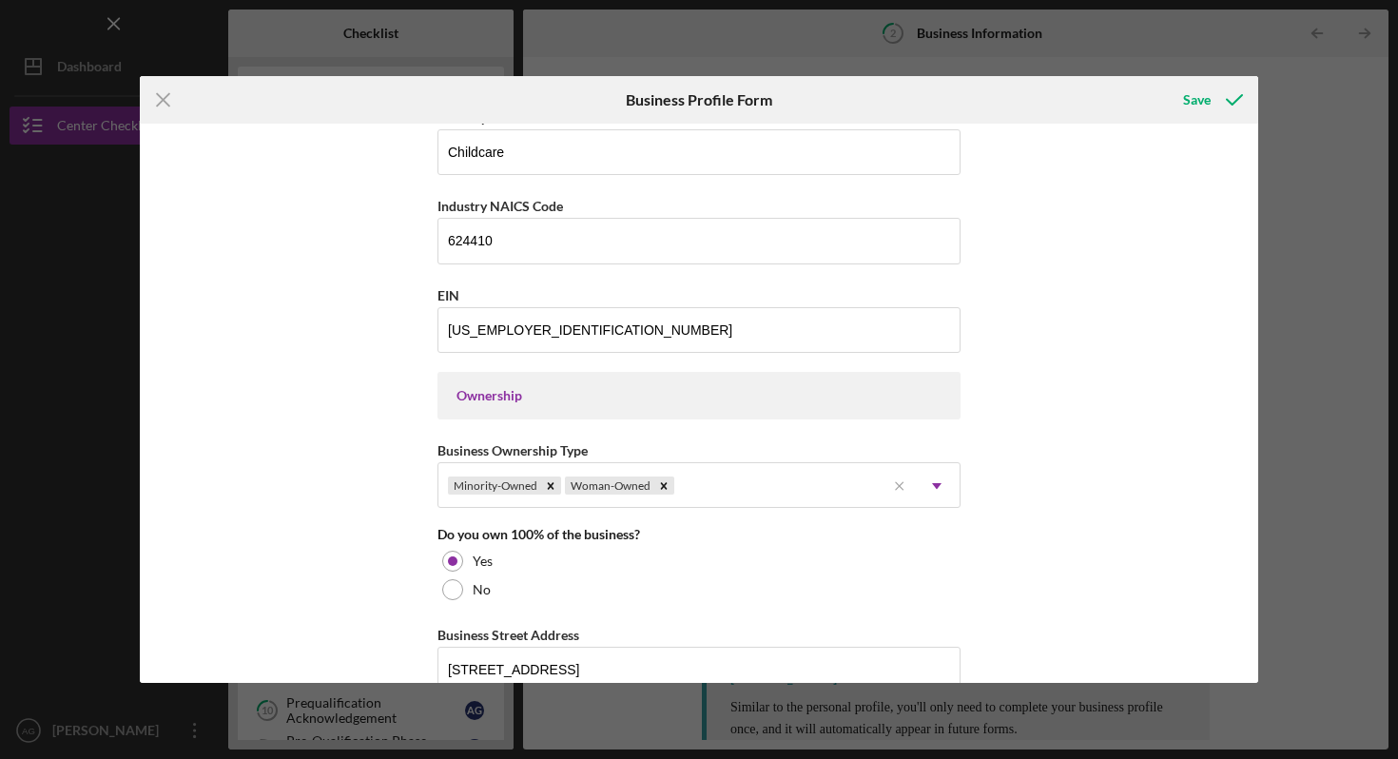
scroll to position [696, 0]
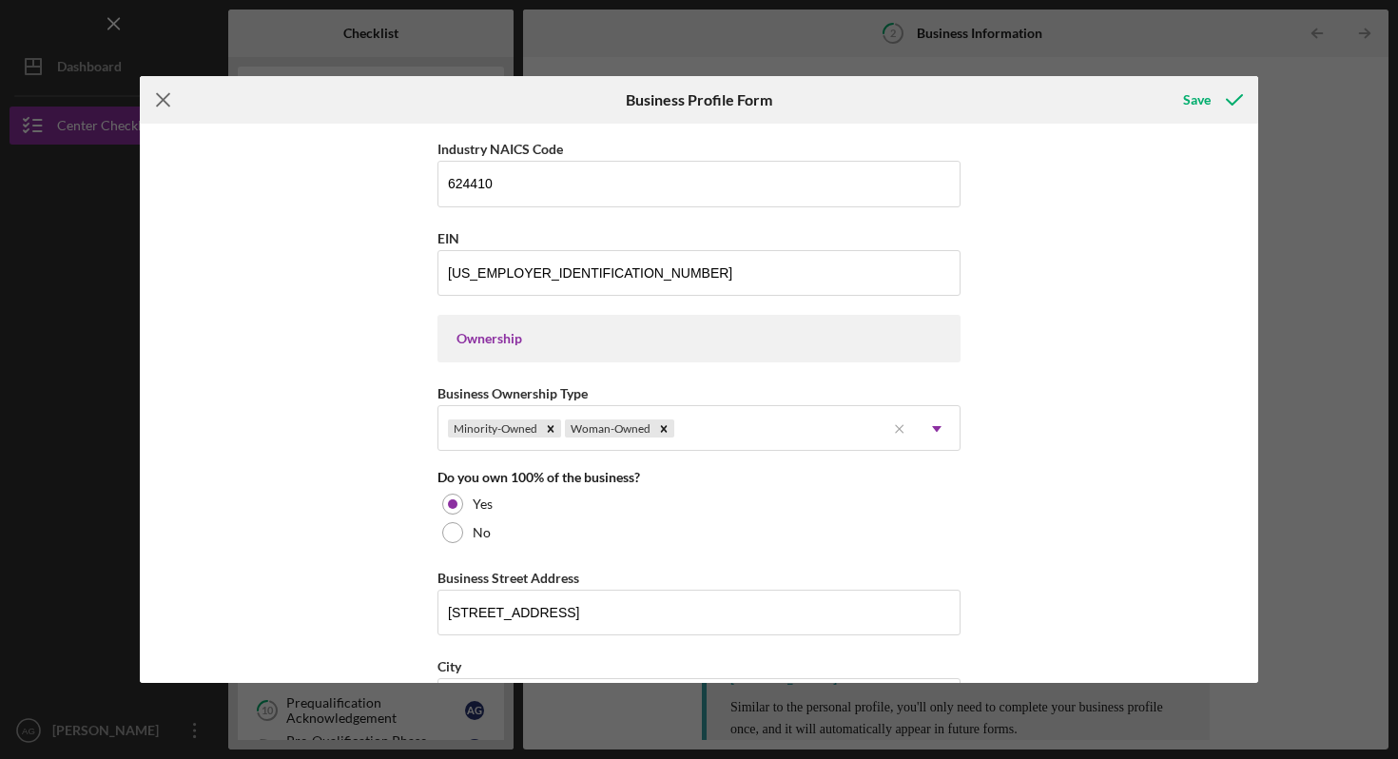
click at [169, 108] on icon "Icon/Menu Close" at bounding box center [164, 100] width 48 height 48
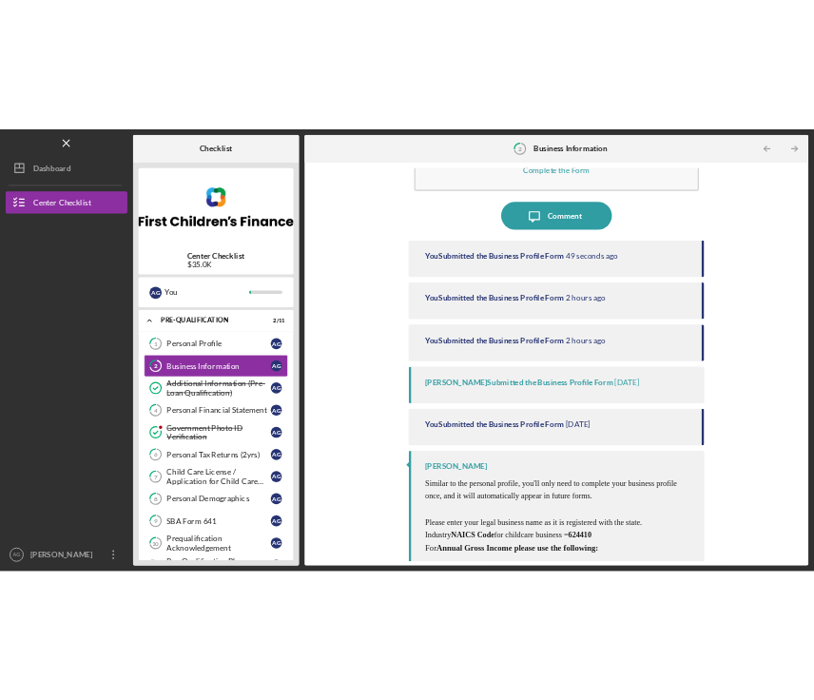
scroll to position [41, 0]
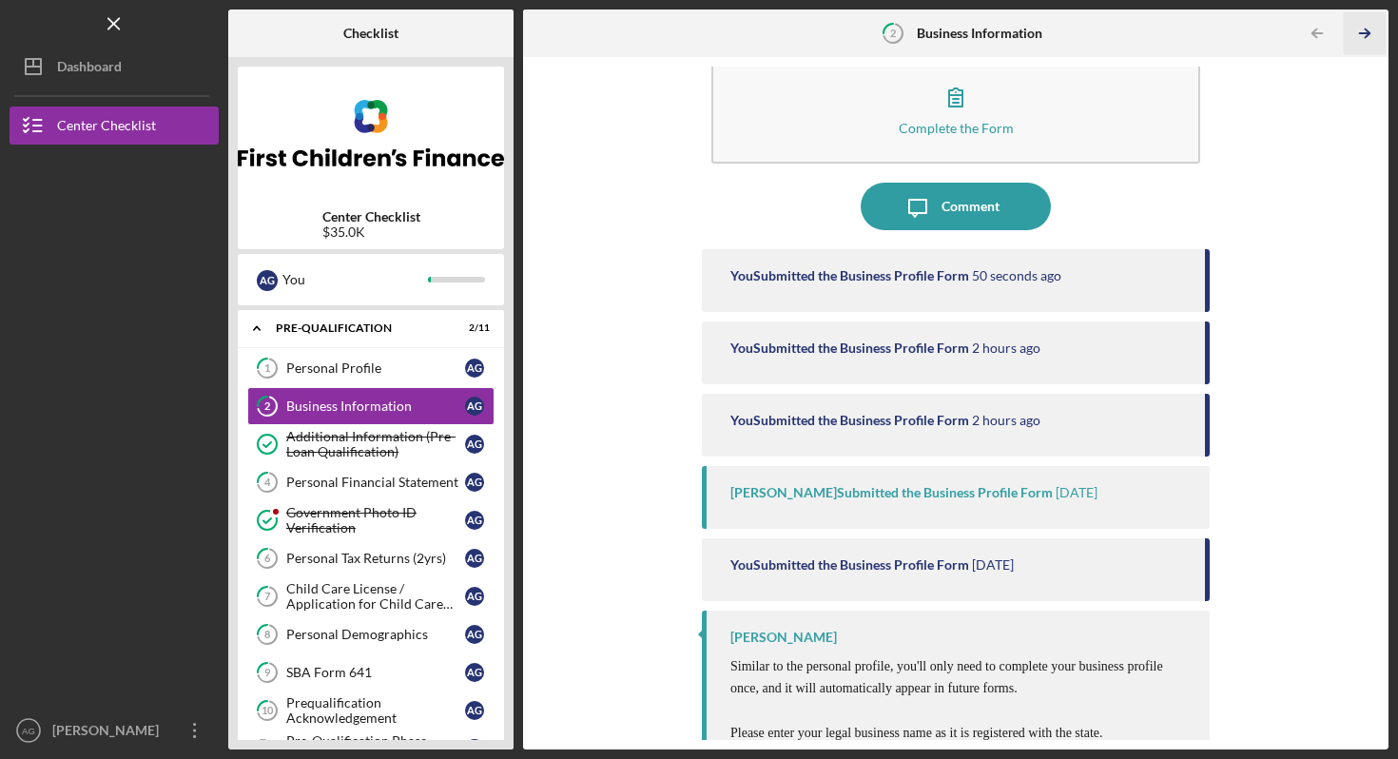
click at [1360, 39] on icon "Icon/Table Pagination Arrow" at bounding box center [1364, 33] width 43 height 43
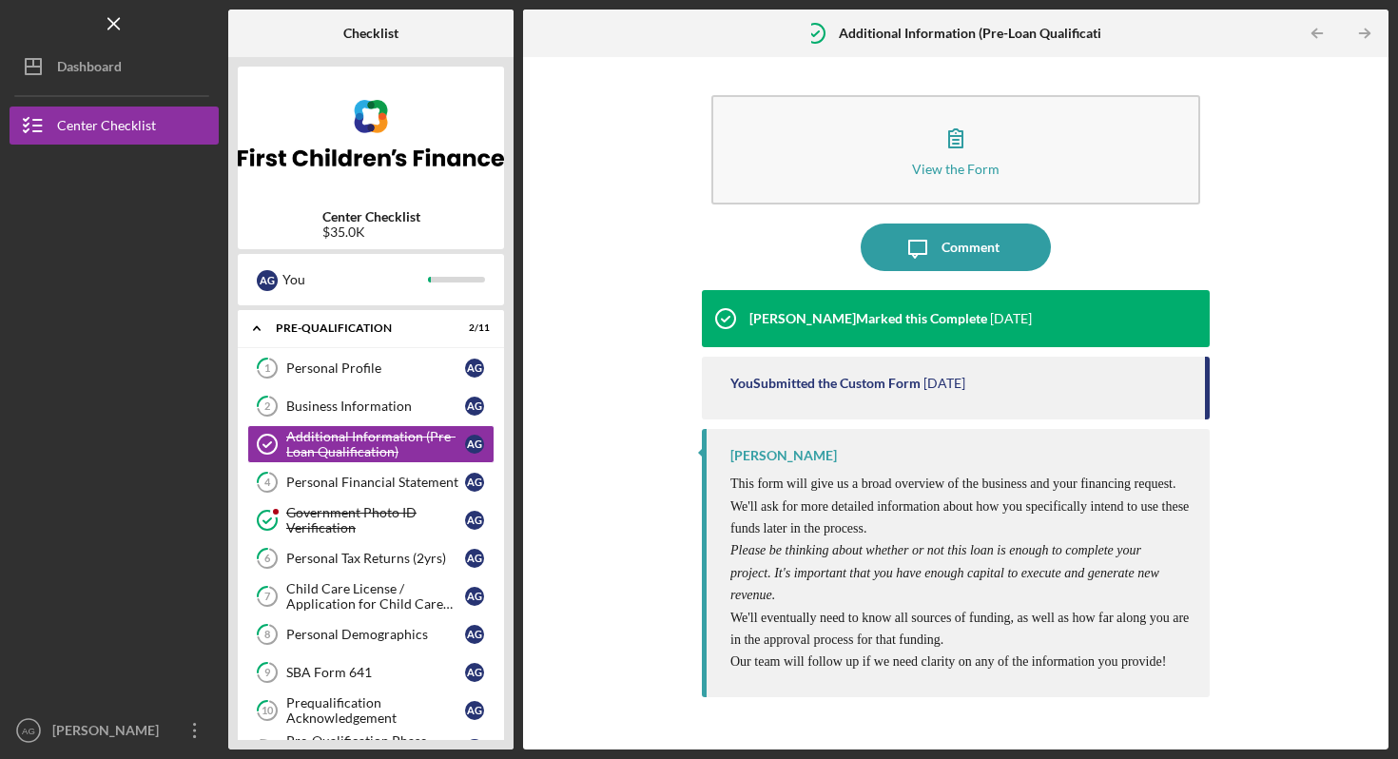
click at [1360, 39] on icon "Icon/Table Pagination Arrow" at bounding box center [1364, 33] width 43 height 43
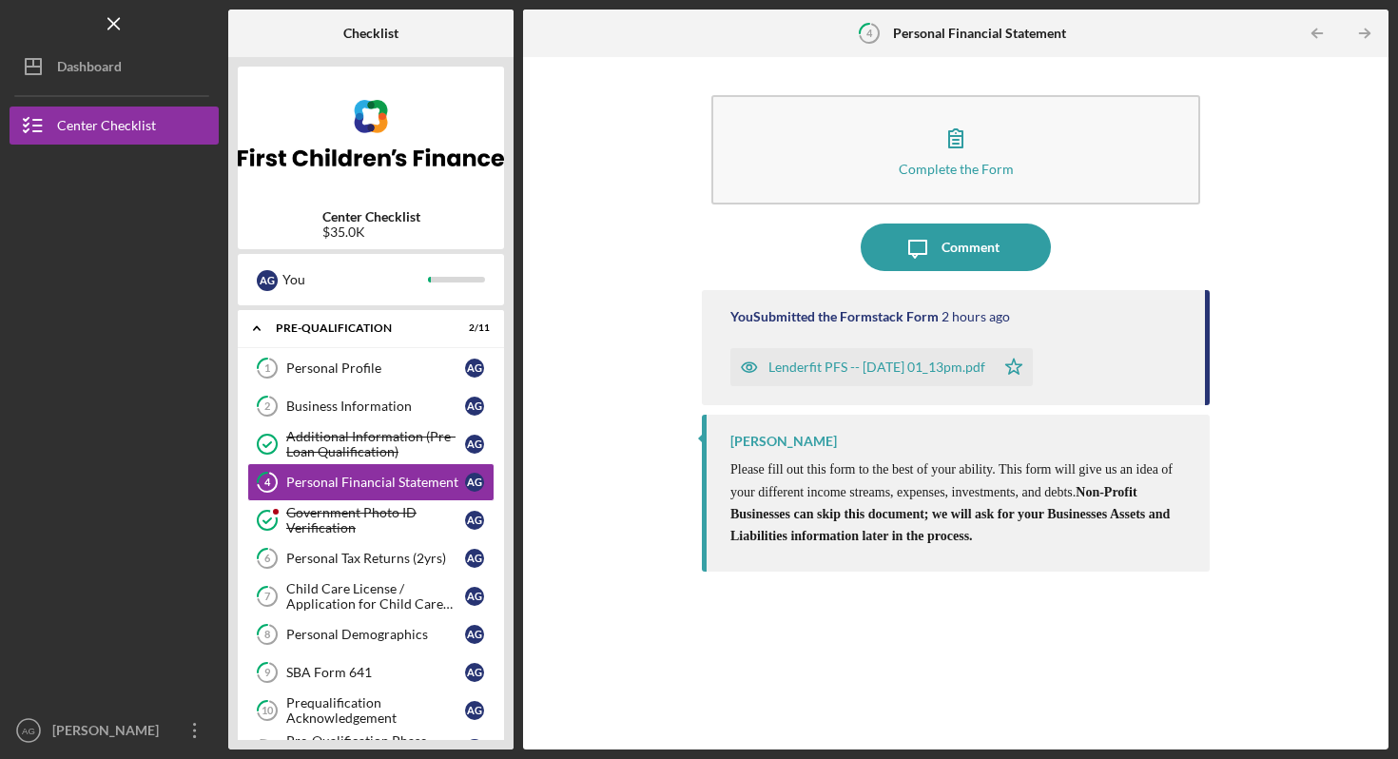
click at [1360, 39] on icon "Icon/Table Pagination Arrow" at bounding box center [1364, 33] width 43 height 43
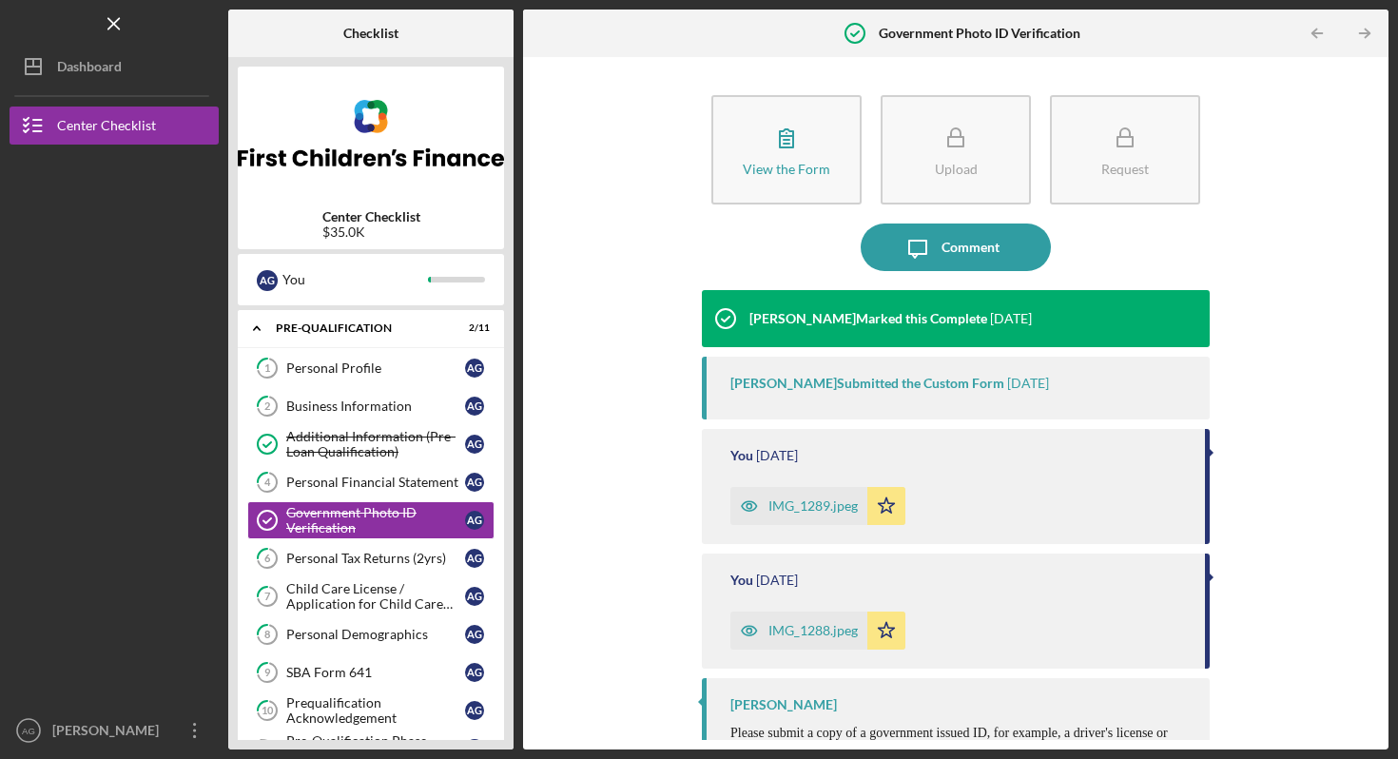
click at [1360, 39] on icon "Icon/Table Pagination Arrow" at bounding box center [1364, 33] width 43 height 43
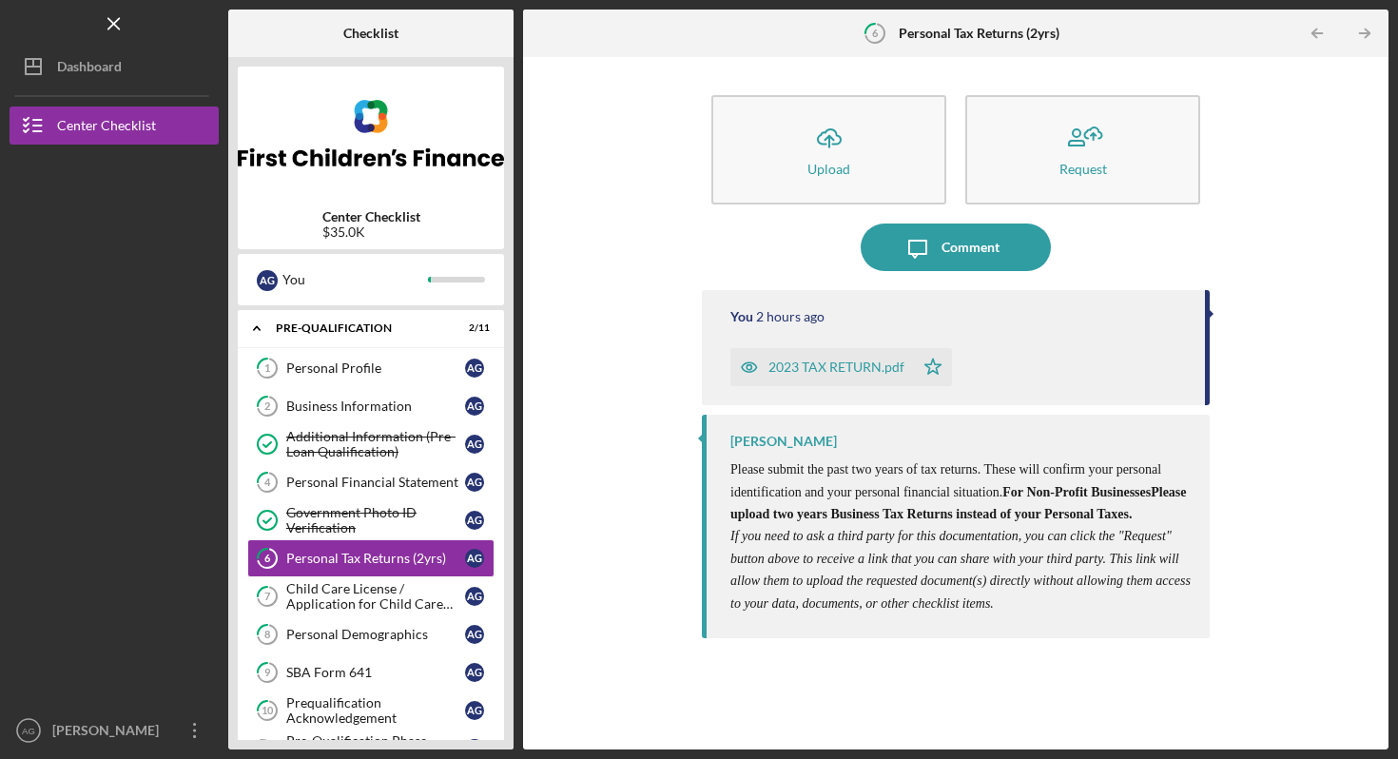
click at [1360, 39] on icon "Icon/Table Pagination Arrow" at bounding box center [1364, 33] width 43 height 43
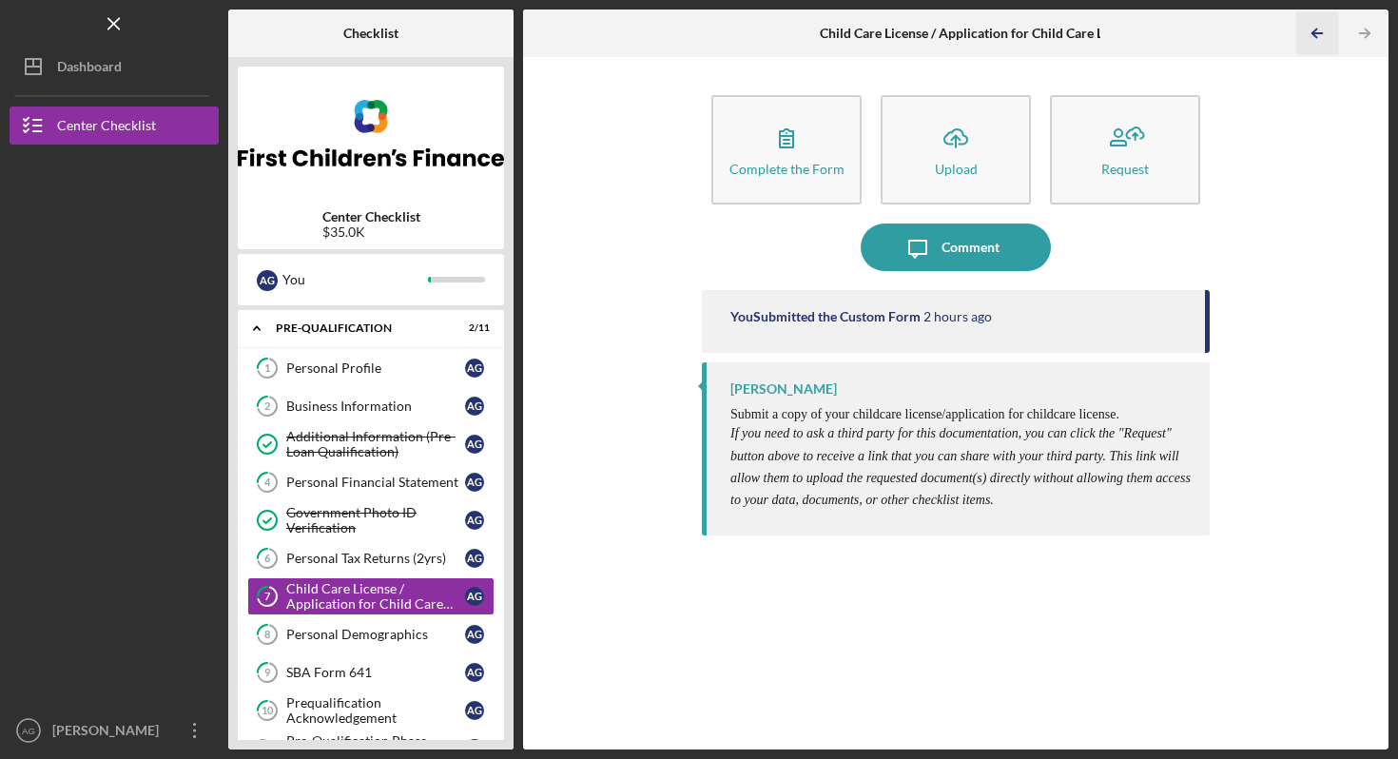
click at [1317, 42] on icon "Icon/Table Pagination Arrow" at bounding box center [1317, 33] width 43 height 43
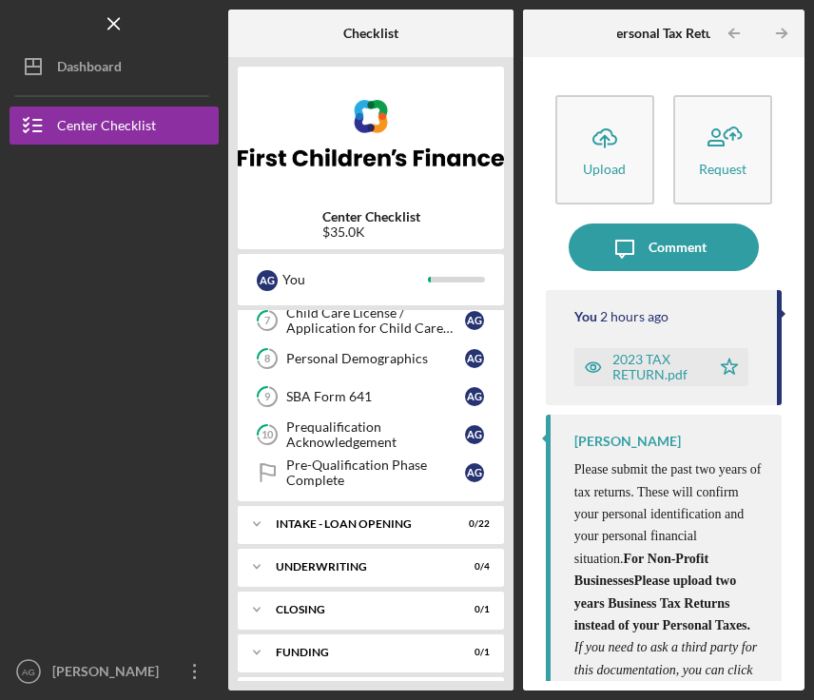
scroll to position [320, 0]
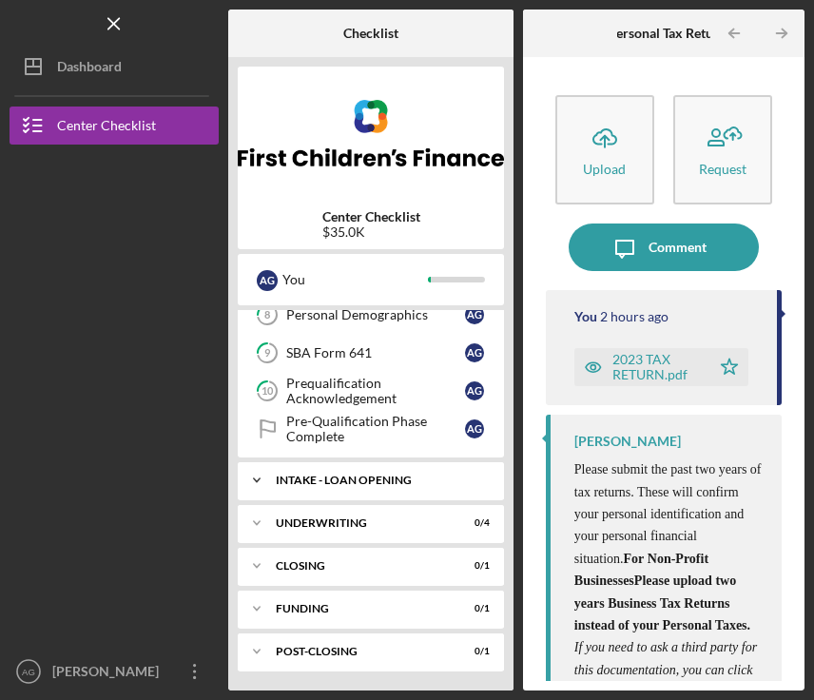
click at [405, 475] on div "INTAKE - LOAN OPENING" at bounding box center [378, 480] width 205 height 11
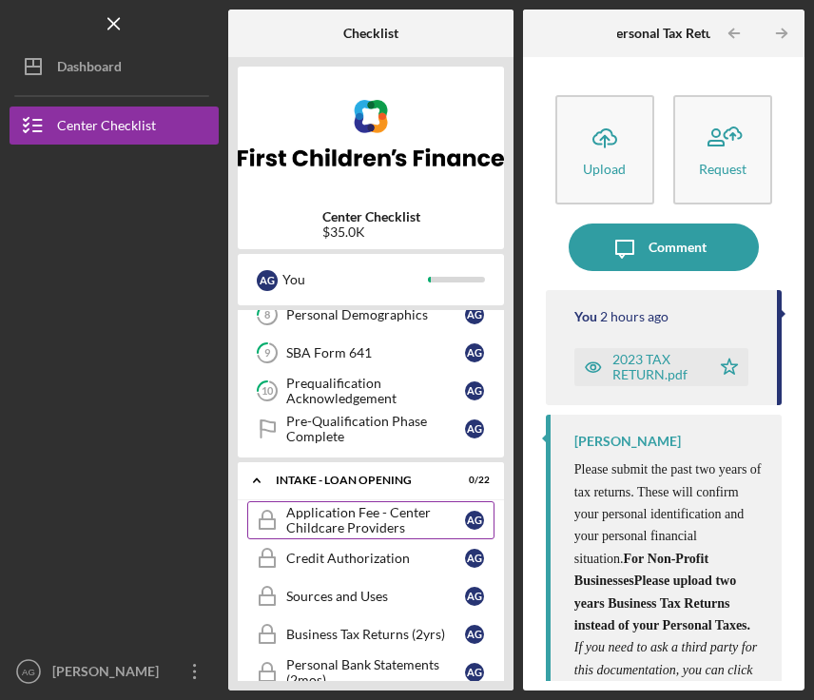
click at [403, 528] on div "Application Fee - Center Childcare Providers" at bounding box center [375, 520] width 179 height 30
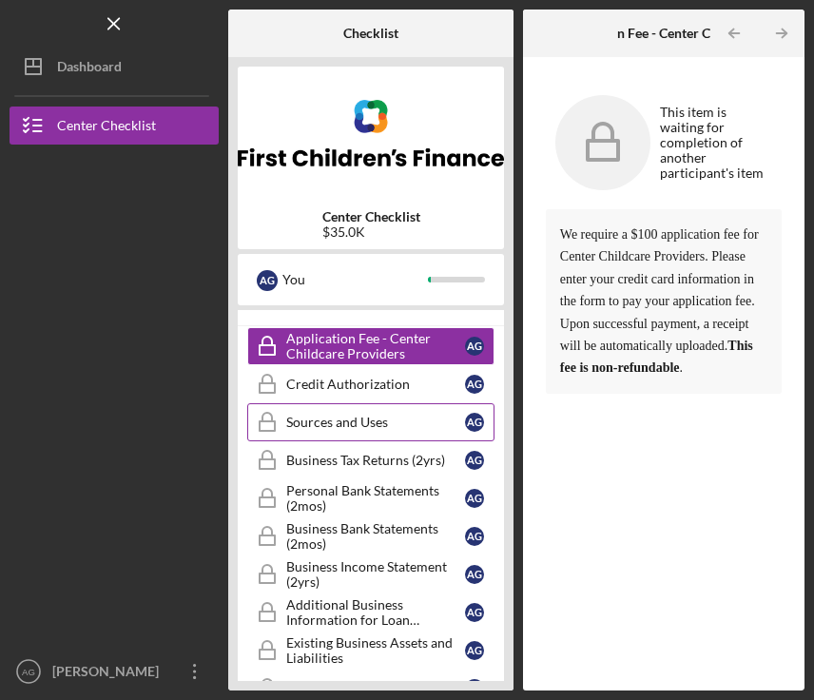
scroll to position [442, 0]
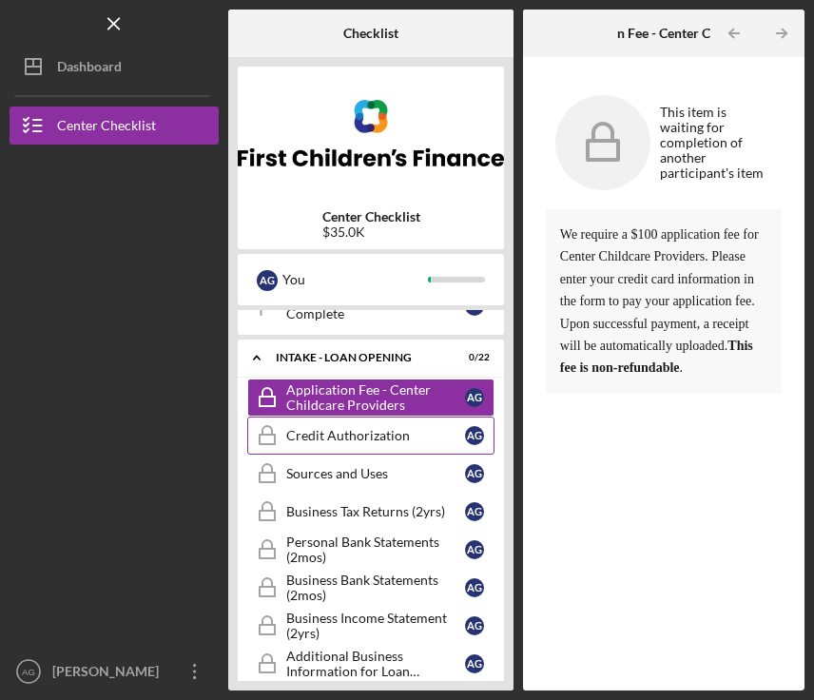
click at [362, 441] on div "Credit Authorization" at bounding box center [375, 435] width 179 height 15
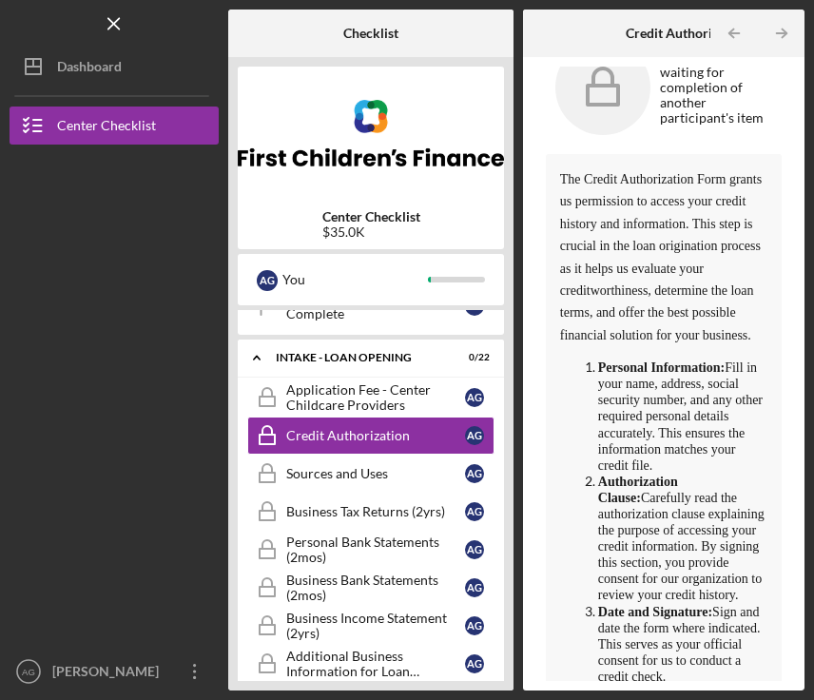
scroll to position [525, 0]
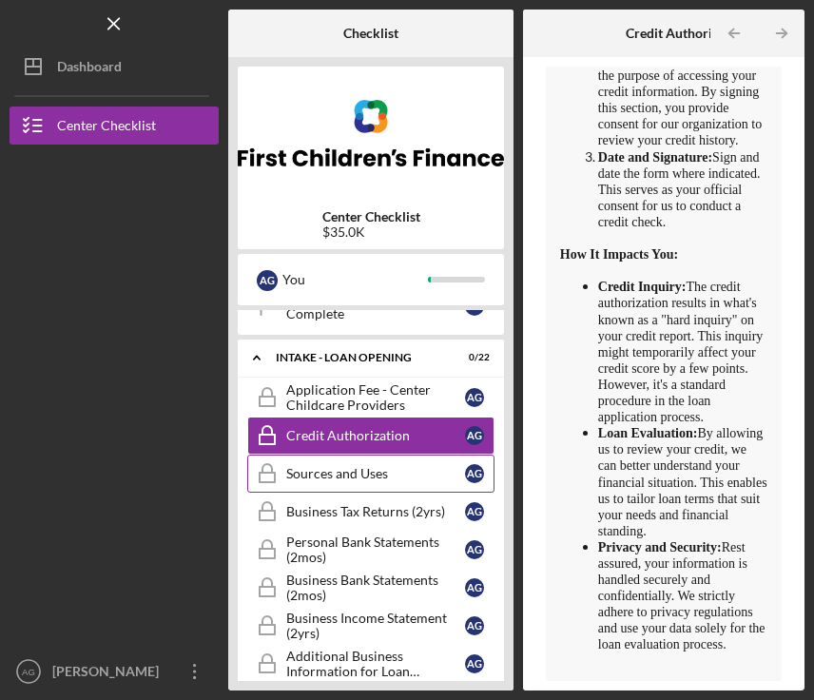
click at [383, 487] on link "Sources and Uses Sources and Uses A G" at bounding box center [370, 474] width 247 height 38
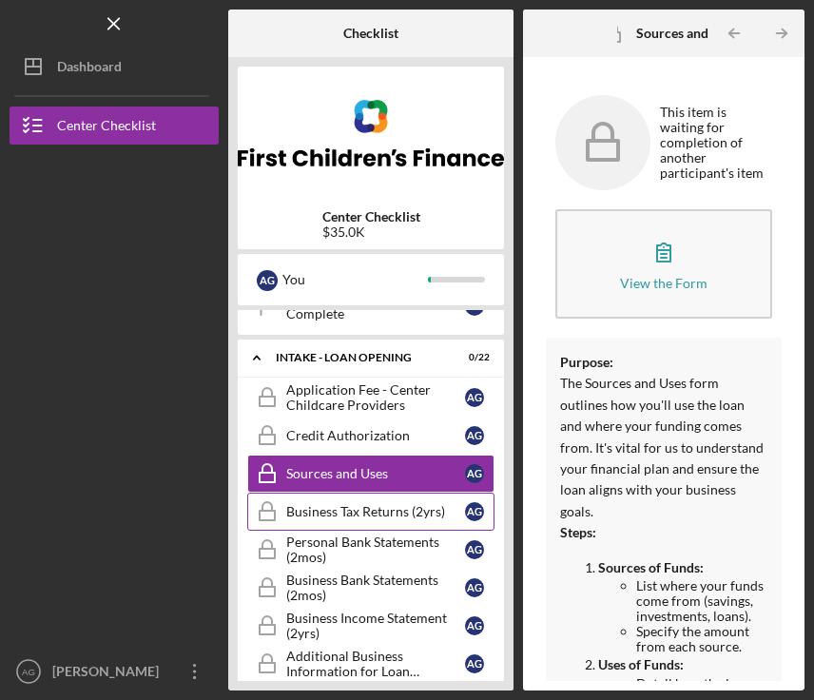
click at [361, 526] on link "Business Tax Returns (2yrs) Business Tax Returns (2yrs) A G" at bounding box center [370, 512] width 247 height 38
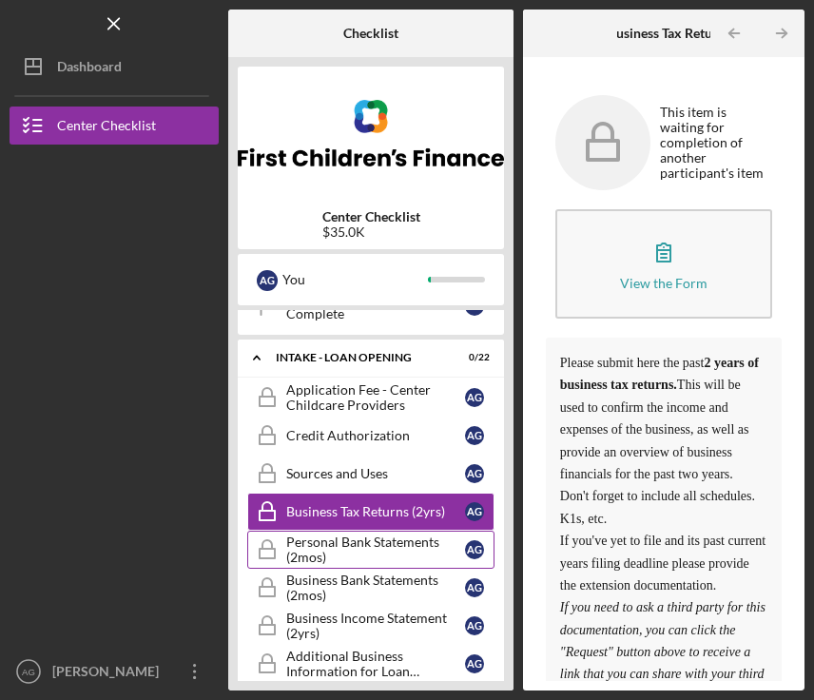
click at [363, 564] on div "Personal Bank Statements (2mos)" at bounding box center [375, 550] width 179 height 30
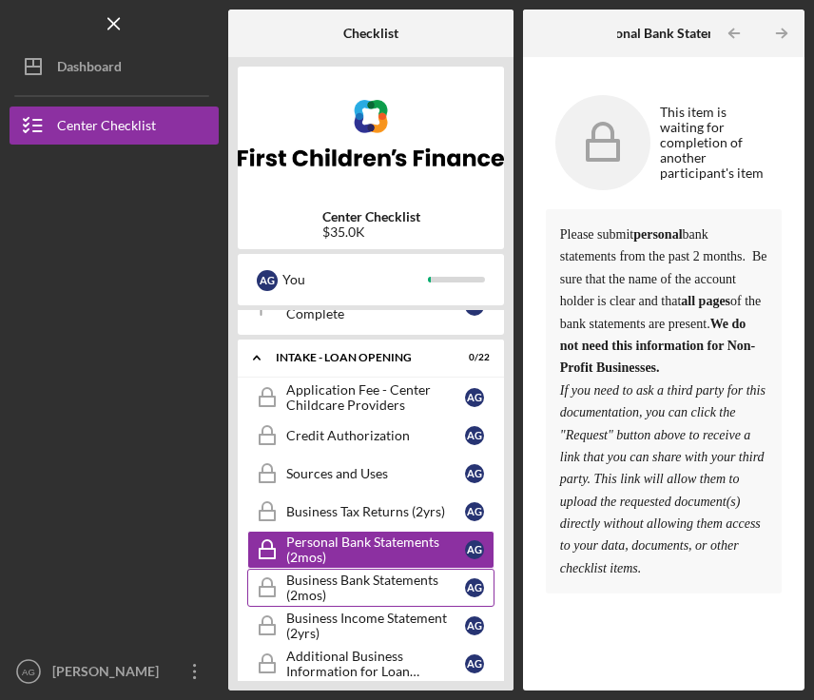
click at [362, 595] on div "Business Bank Statements (2mos)" at bounding box center [375, 588] width 179 height 30
